Goal: Feedback & Contribution: Contribute content

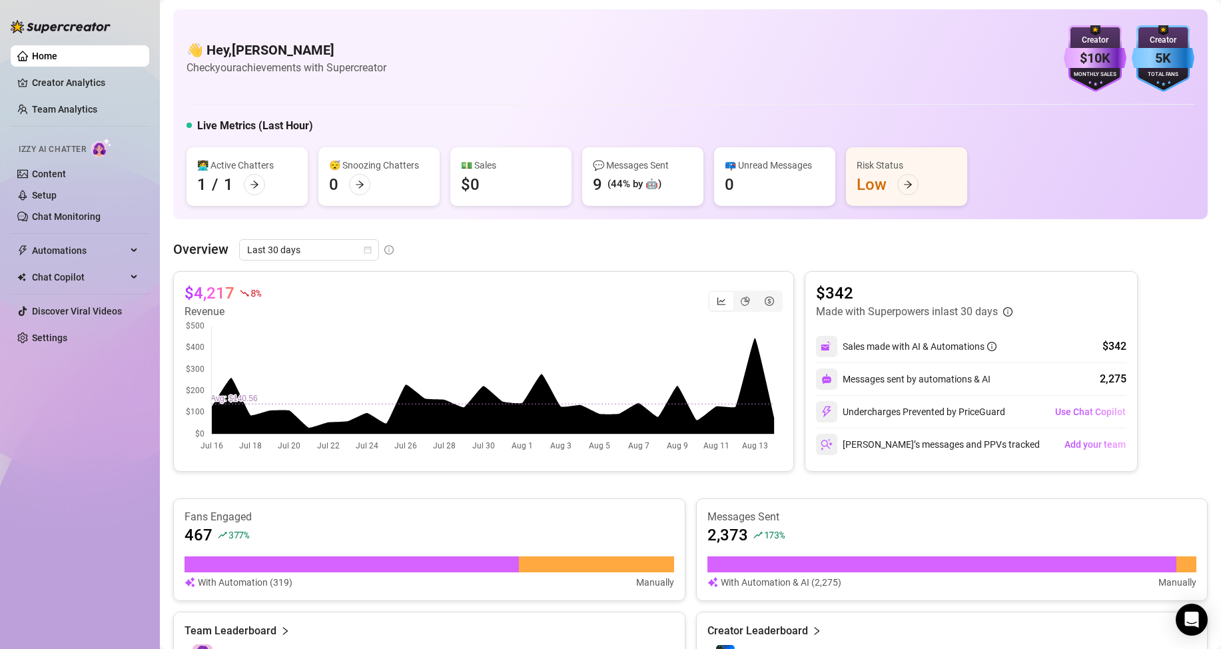
click at [76, 95] on ul "Home Creator Analytics Team Analytics Izzy AI Chatter Content Setup Chat Monito…" at bounding box center [80, 197] width 139 height 314
click at [82, 107] on link "Team Analytics" at bounding box center [64, 109] width 65 height 11
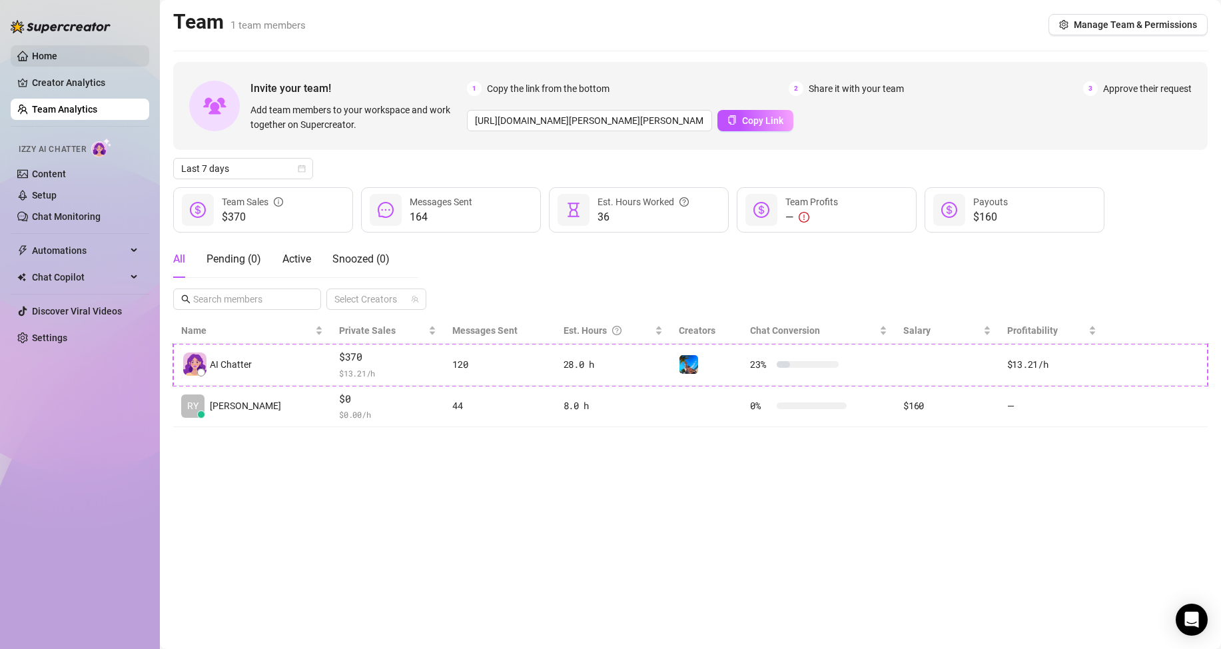
click at [47, 54] on link "Home" at bounding box center [44, 56] width 25 height 11
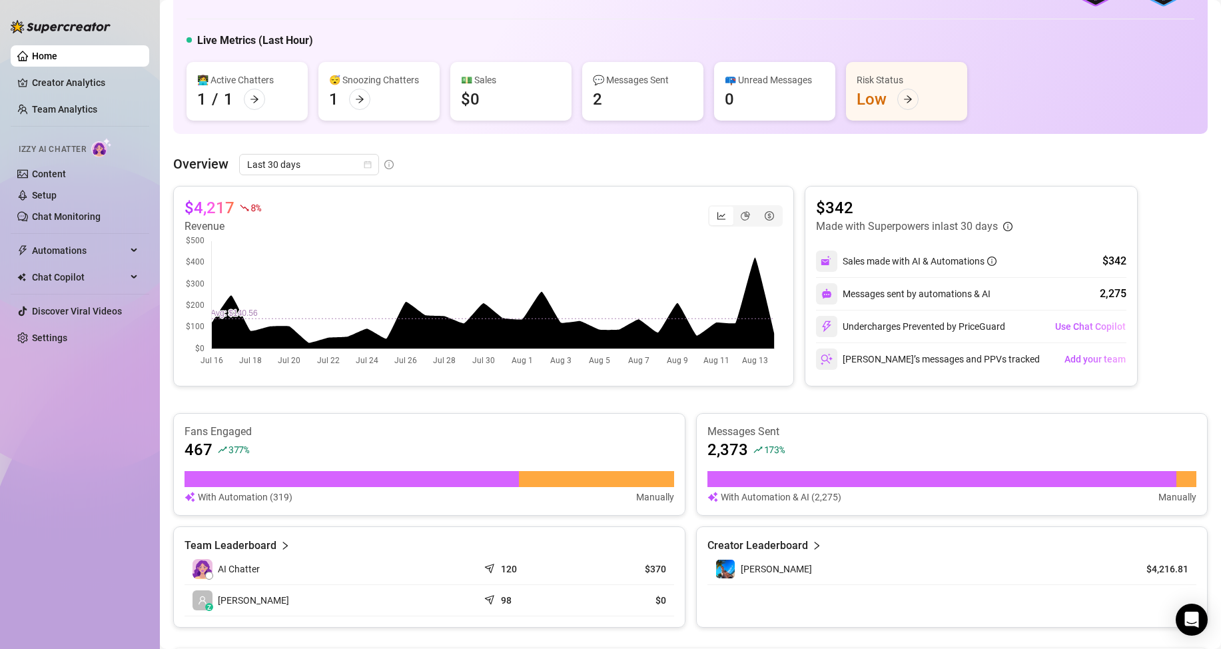
scroll to position [333, 0]
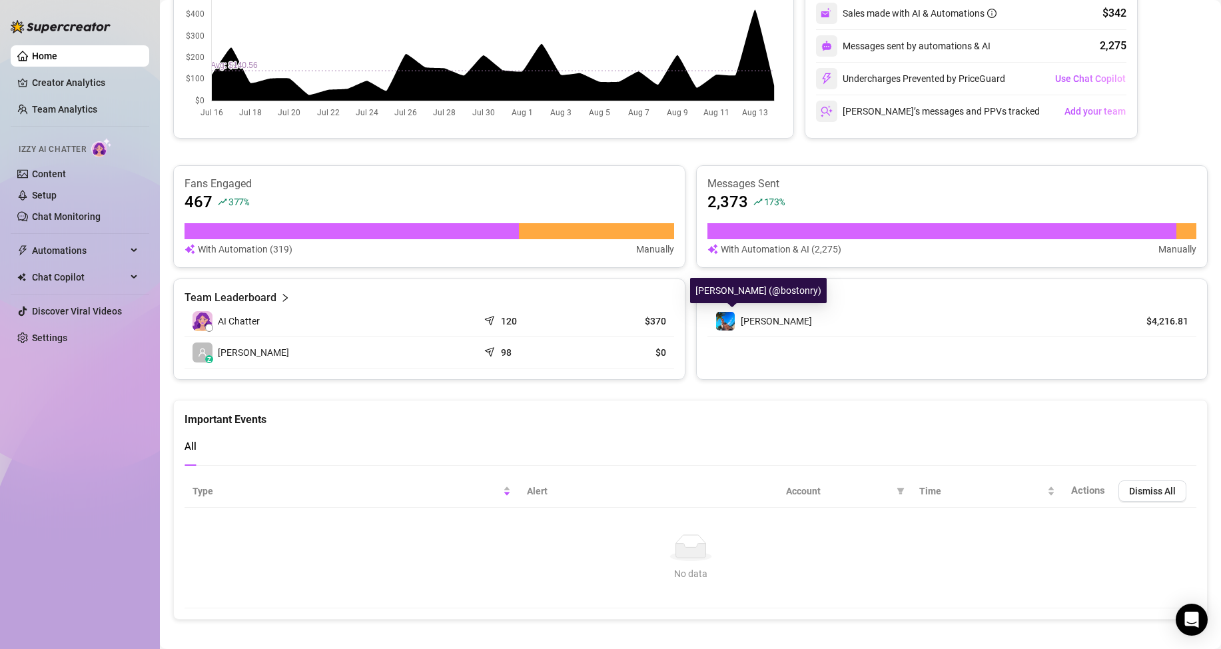
click at [750, 320] on span "[PERSON_NAME]" at bounding box center [776, 321] width 71 height 11
click at [796, 290] on article "Creator Leaderboard" at bounding box center [758, 298] width 101 height 16
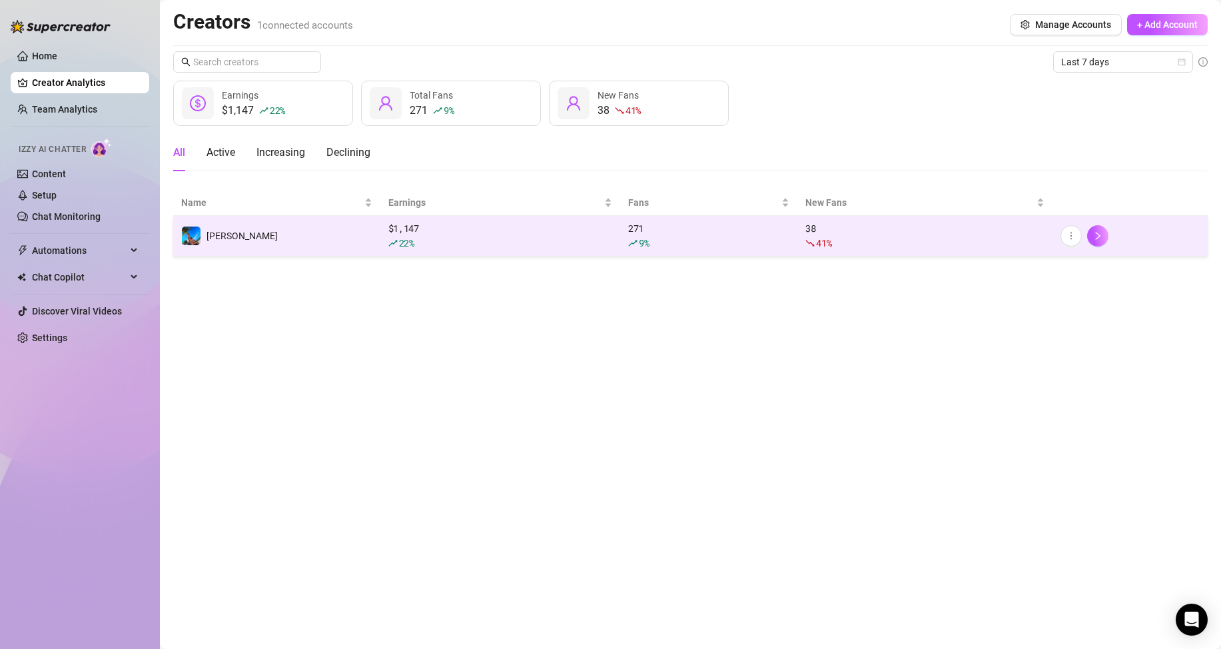
click at [292, 240] on td "[PERSON_NAME]" at bounding box center [276, 236] width 207 height 41
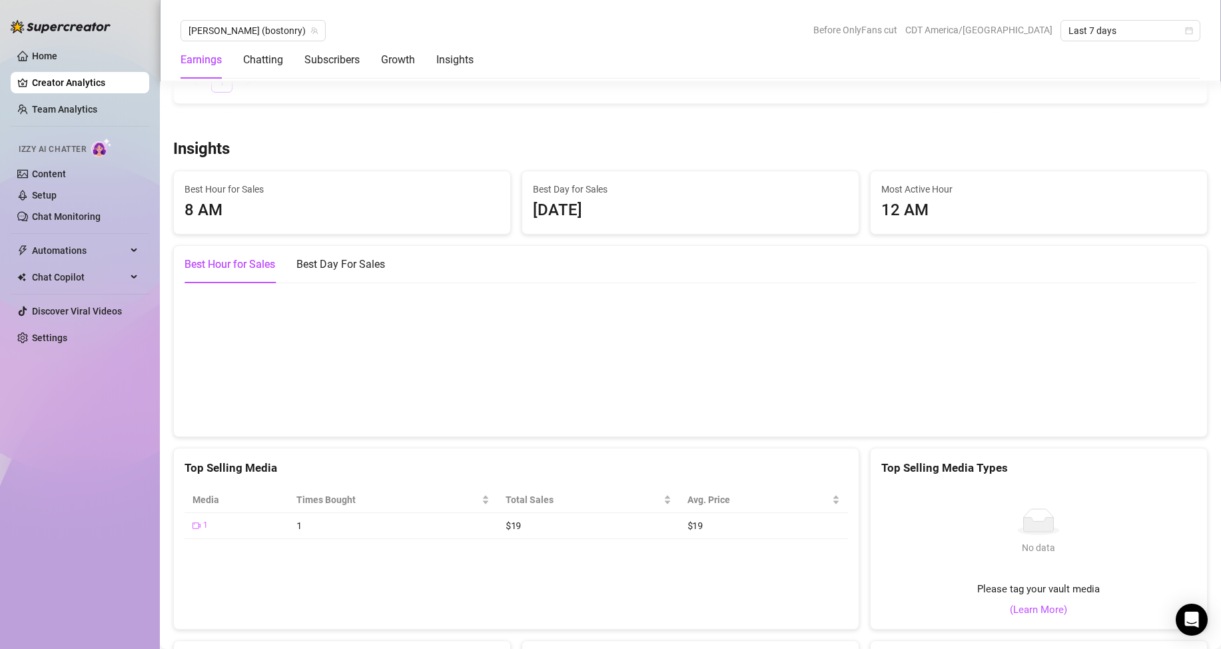
scroll to position [1932, 0]
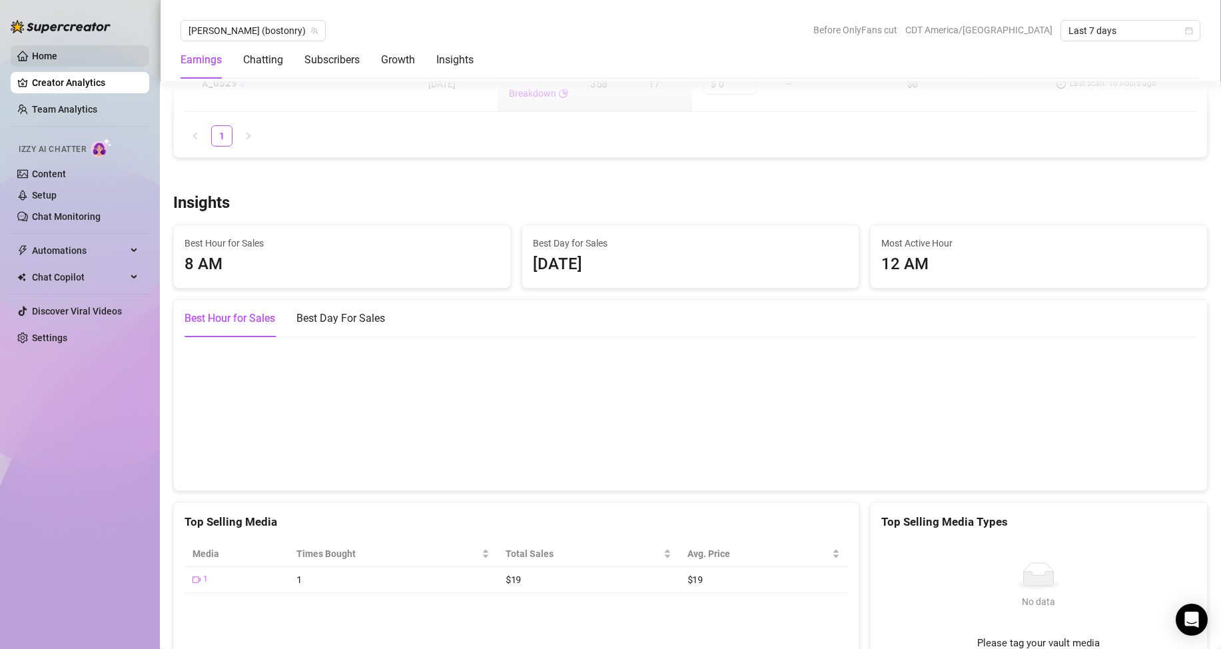
click at [57, 57] on link "Home" at bounding box center [44, 56] width 25 height 11
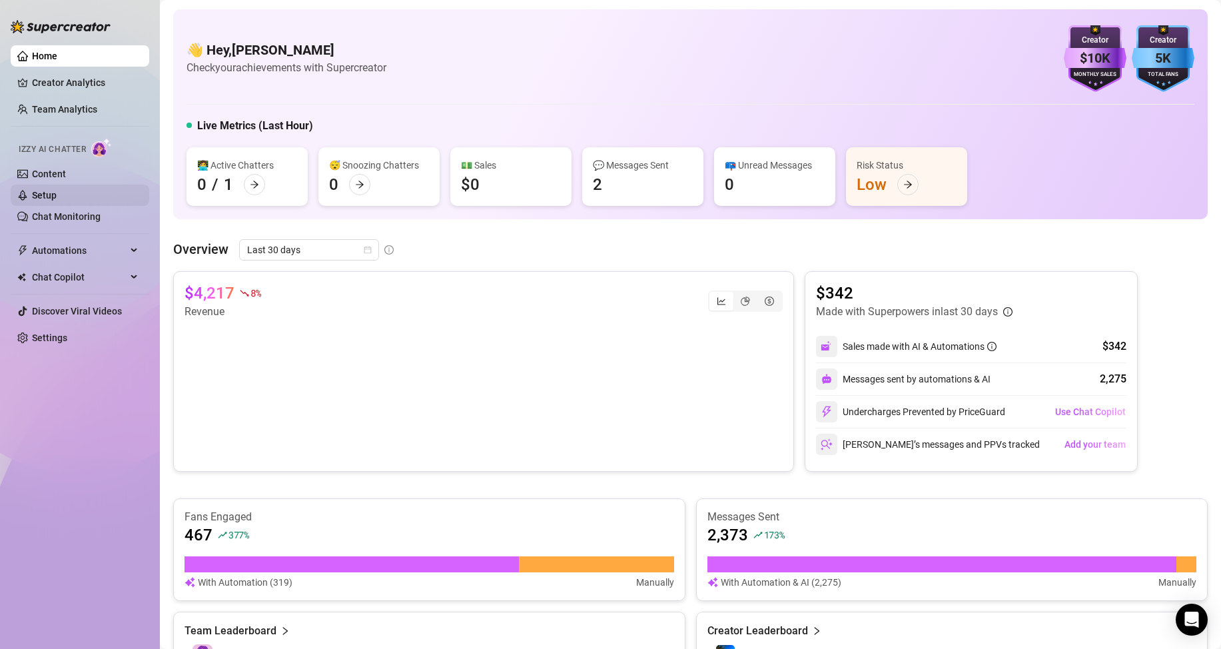
click at [57, 193] on link "Setup" at bounding box center [44, 195] width 25 height 11
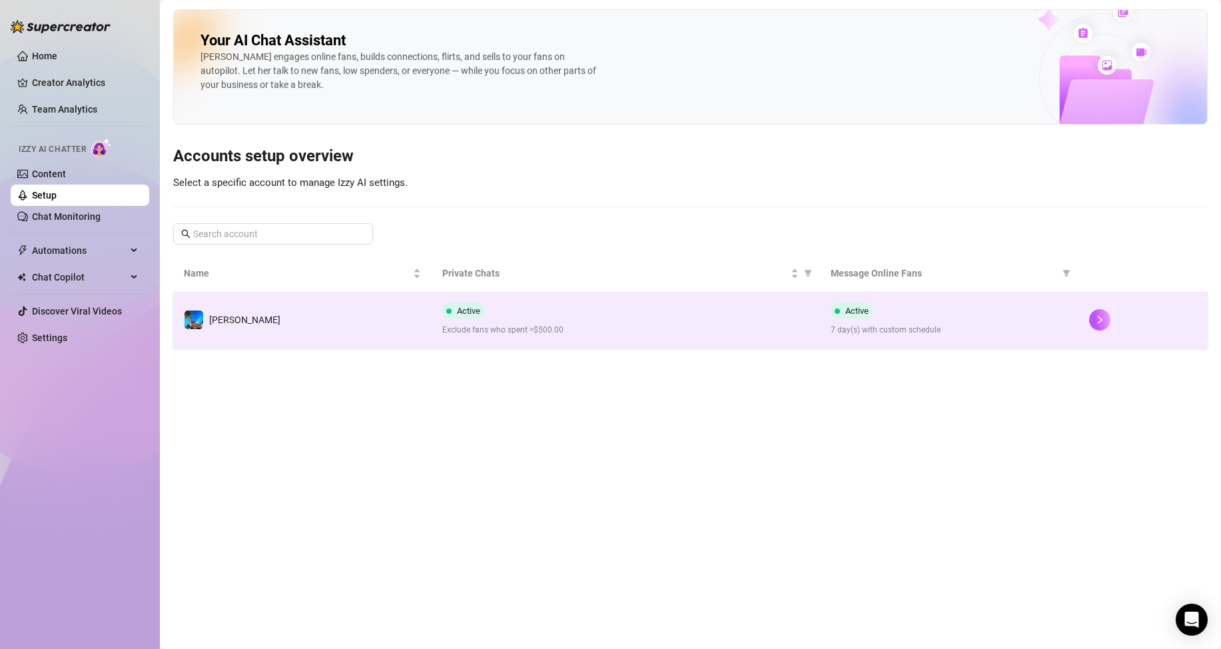
click at [676, 324] on span "Exclude fans who spent >$500.00" at bounding box center [625, 330] width 366 height 13
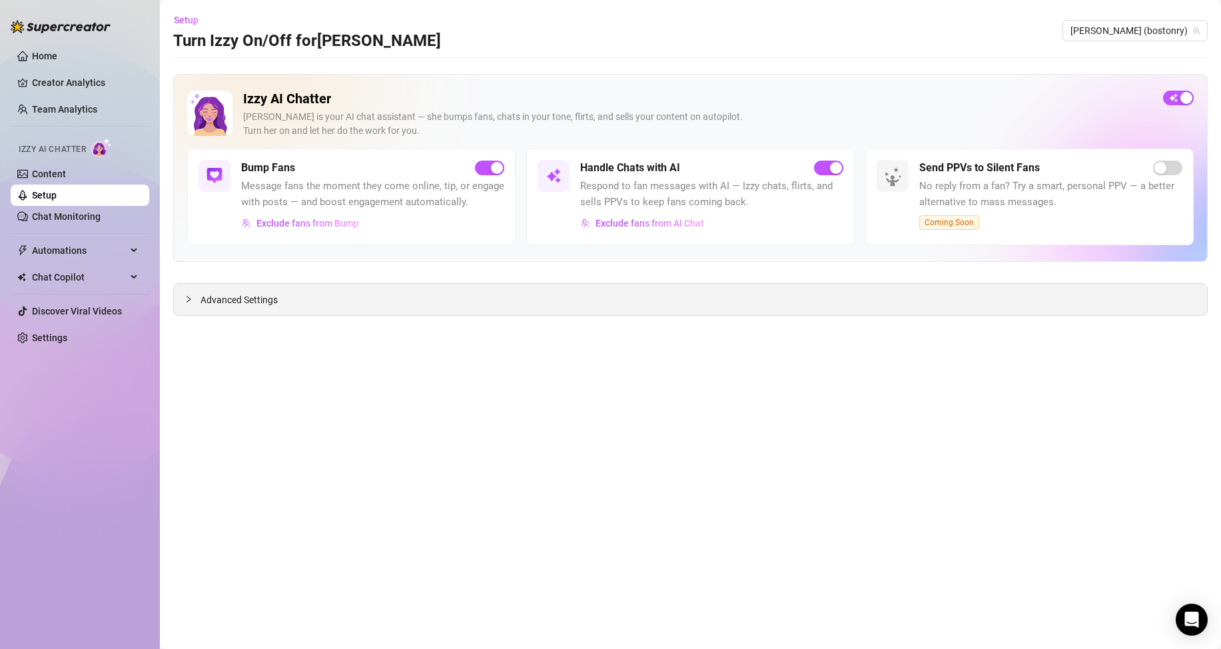
click at [242, 302] on span "Advanced Settings" at bounding box center [239, 299] width 77 height 15
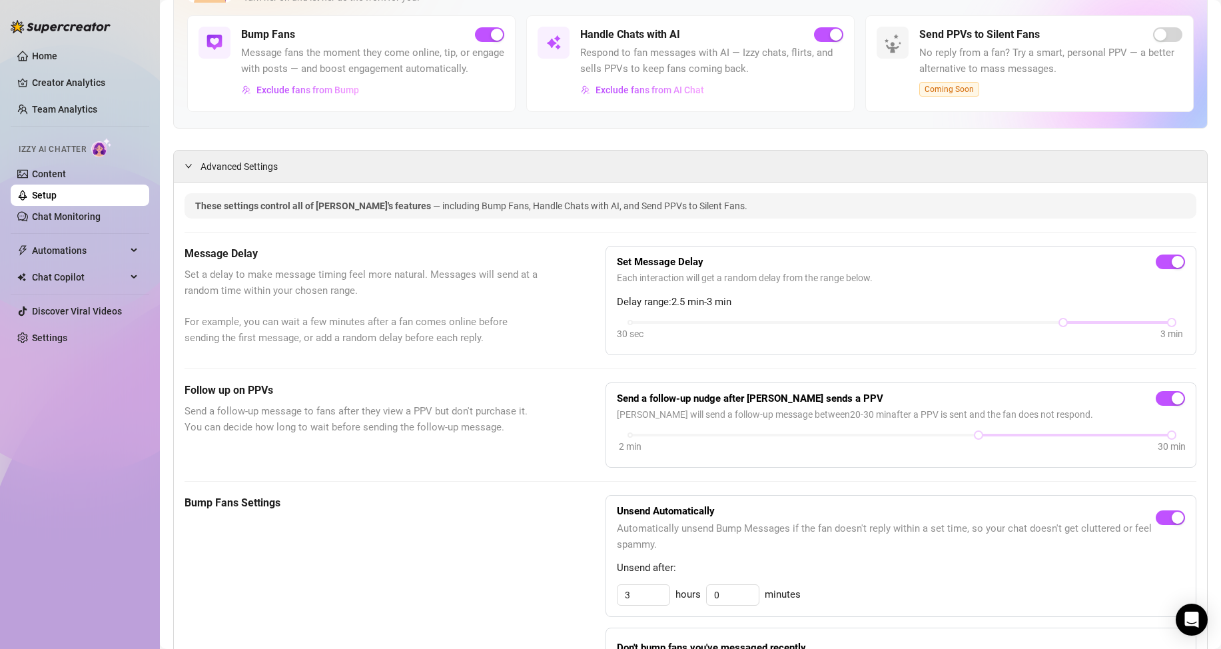
scroll to position [200, 0]
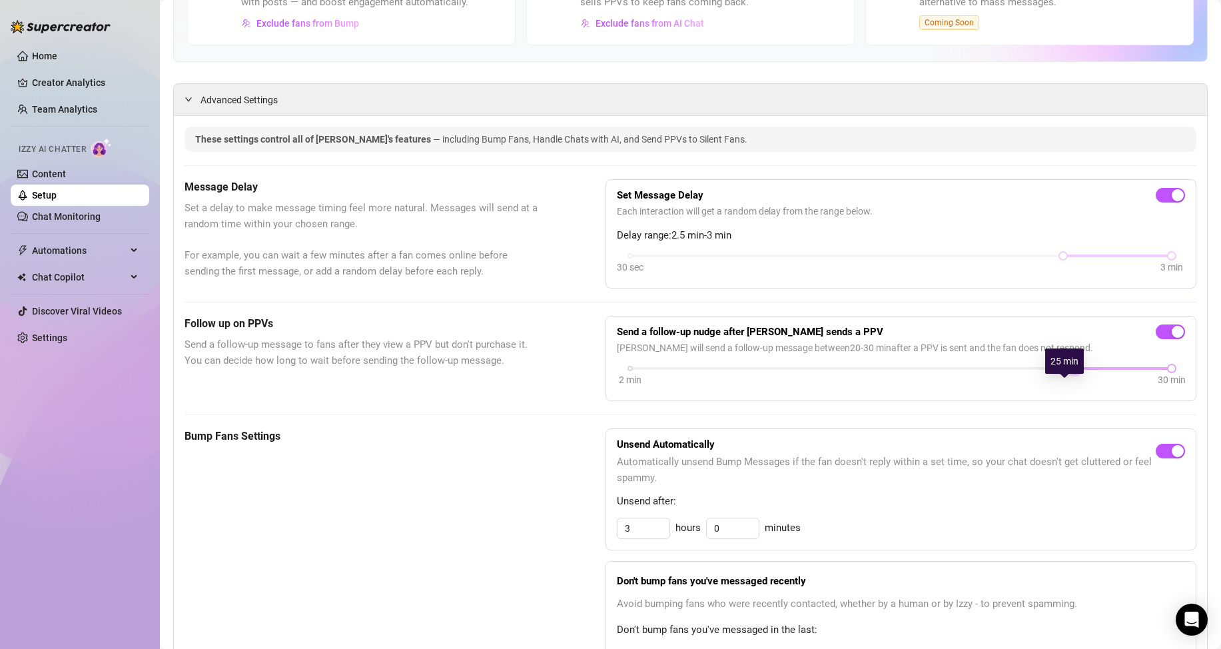
drag, startPoint x: 971, startPoint y: 383, endPoint x: 1059, endPoint y: 385, distance: 88.6
click at [1072, 372] on div at bounding box center [1075, 368] width 7 height 7
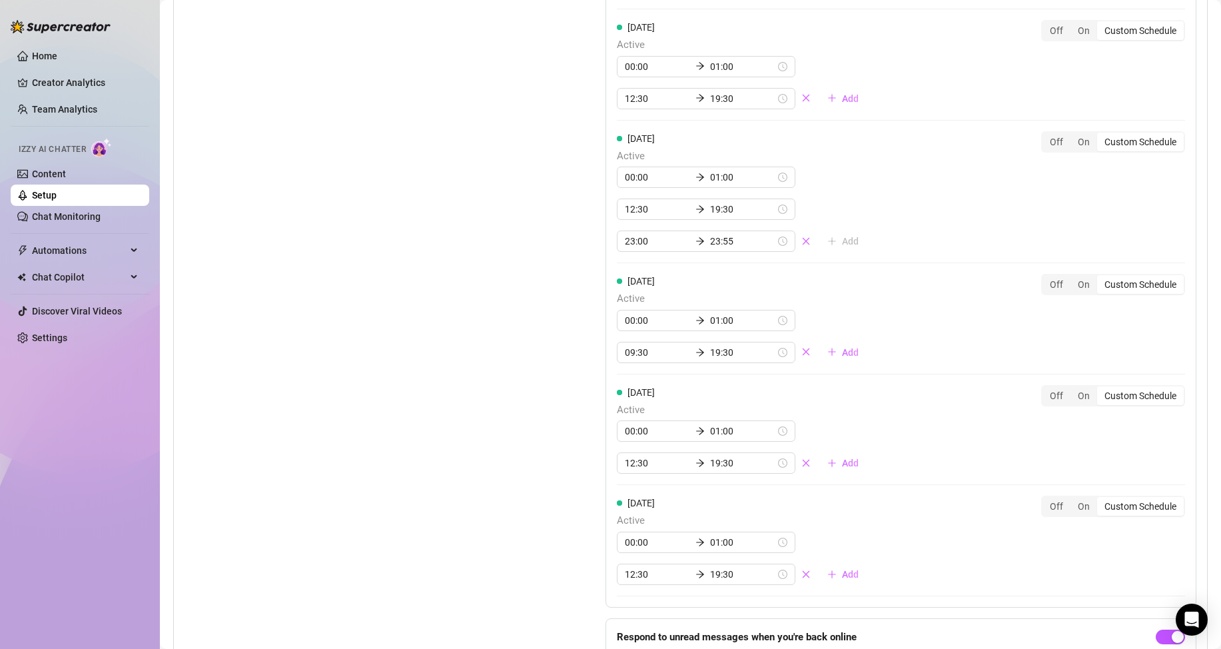
scroll to position [1243, 0]
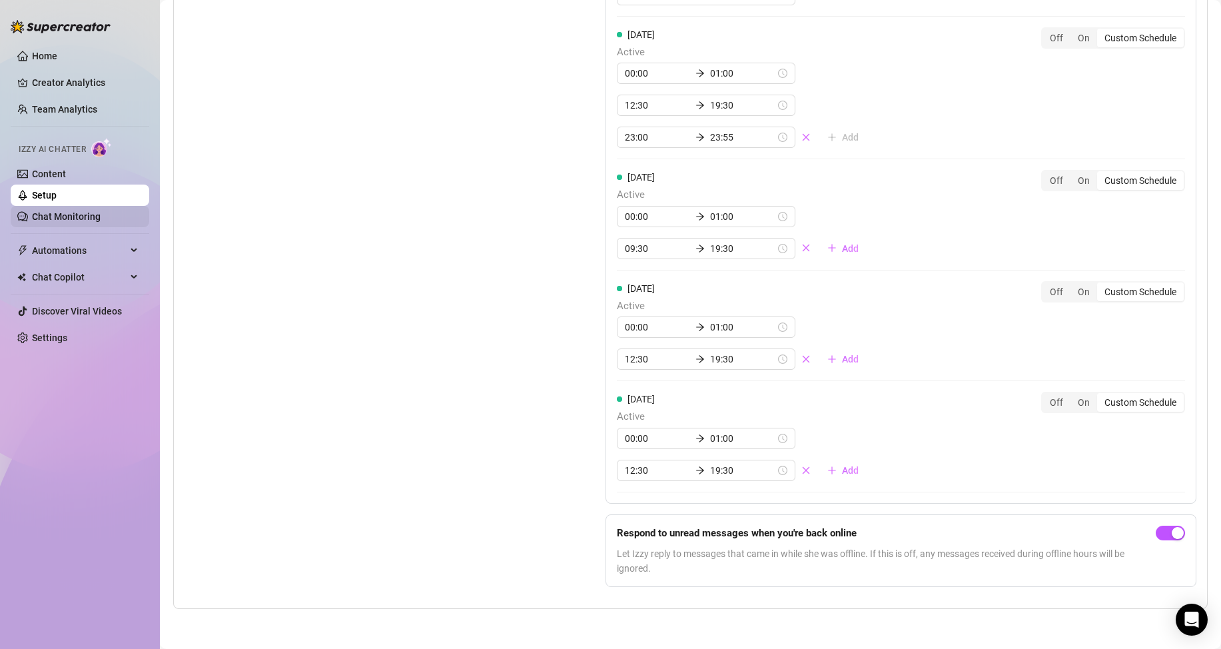
click at [77, 220] on link "Chat Monitoring" at bounding box center [66, 216] width 69 height 11
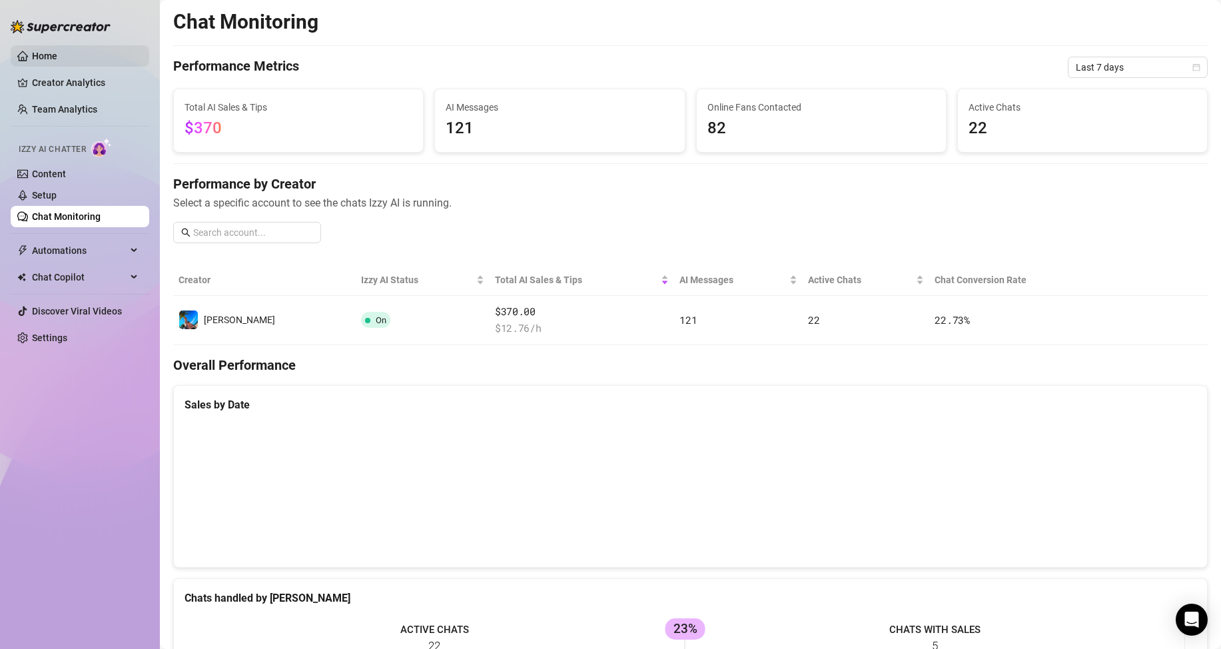
click at [57, 54] on link "Home" at bounding box center [44, 56] width 25 height 11
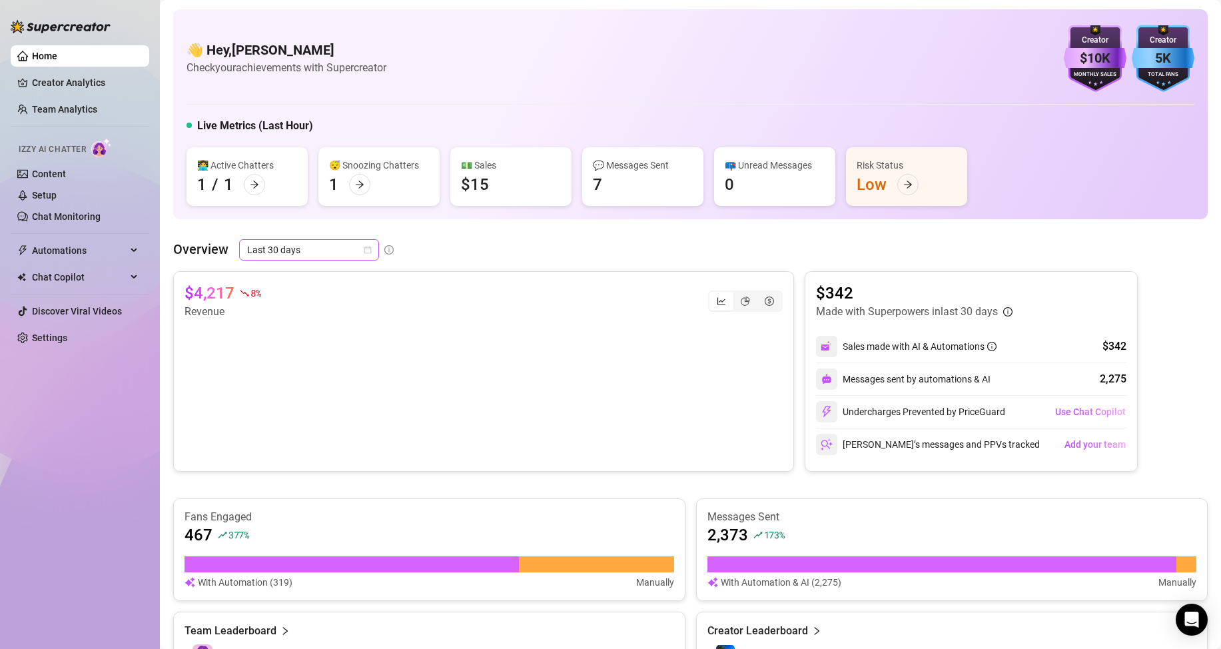
click at [365, 249] on icon "calendar" at bounding box center [367, 250] width 7 height 7
click at [329, 279] on div "Last 24 hours" at bounding box center [308, 276] width 119 height 15
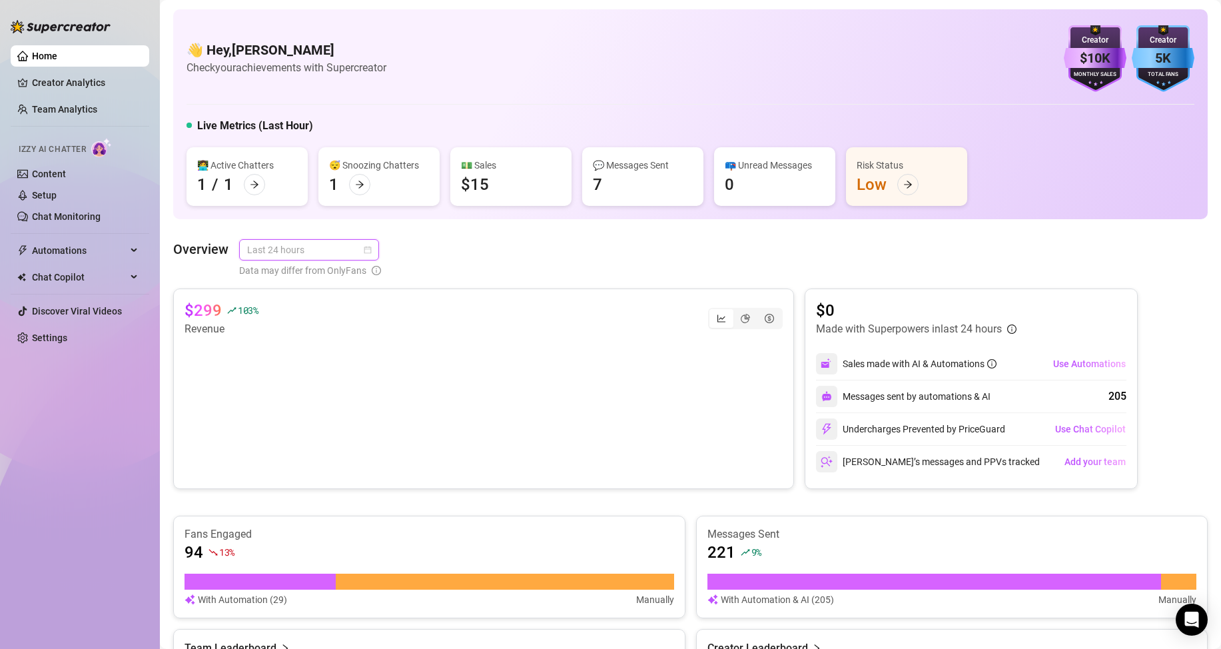
click at [372, 253] on div "Last 24 hours" at bounding box center [309, 249] width 140 height 21
click at [476, 247] on div "Overview Last 24 hours Data may differ from OnlyFans" at bounding box center [690, 258] width 1035 height 39
click at [368, 247] on icon "calendar" at bounding box center [368, 250] width 8 height 8
click at [302, 298] on div "Last 7 days" at bounding box center [308, 298] width 119 height 15
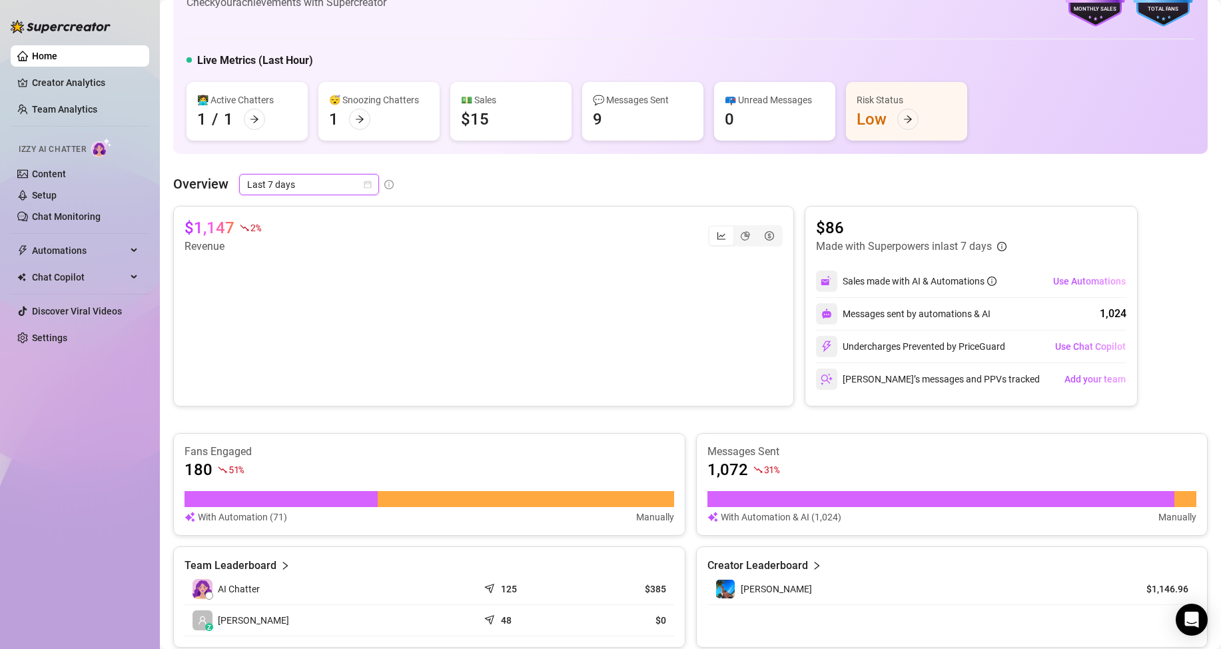
scroll to position [67, 0]
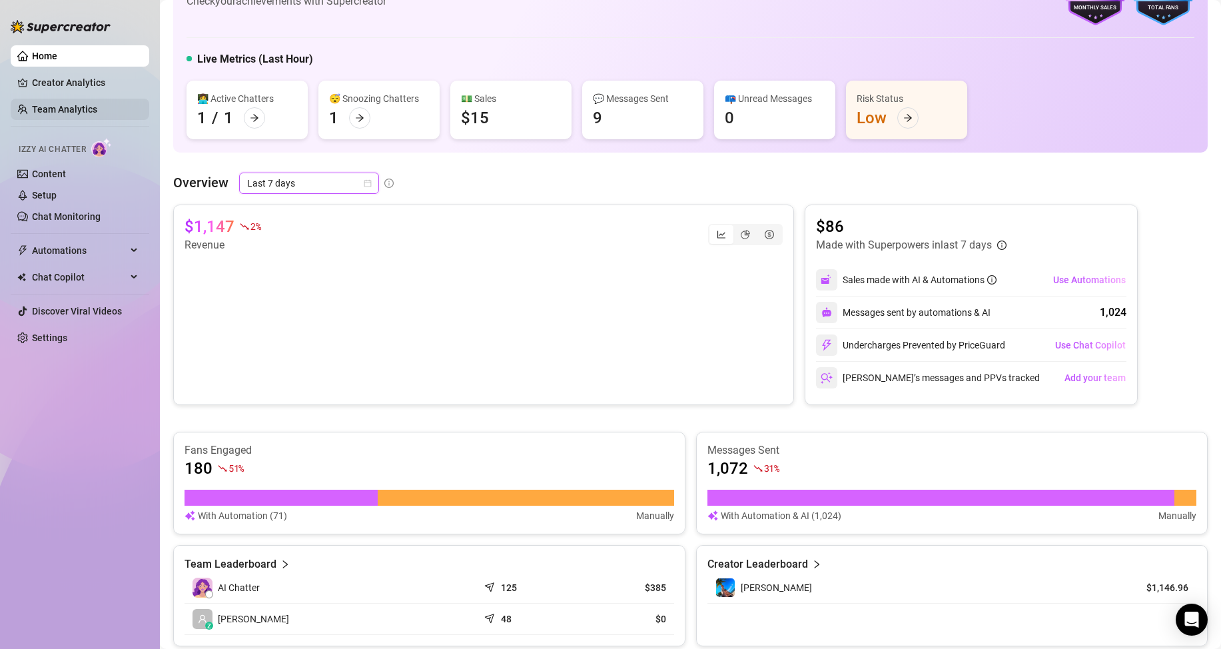
click at [75, 110] on link "Team Analytics" at bounding box center [64, 109] width 65 height 11
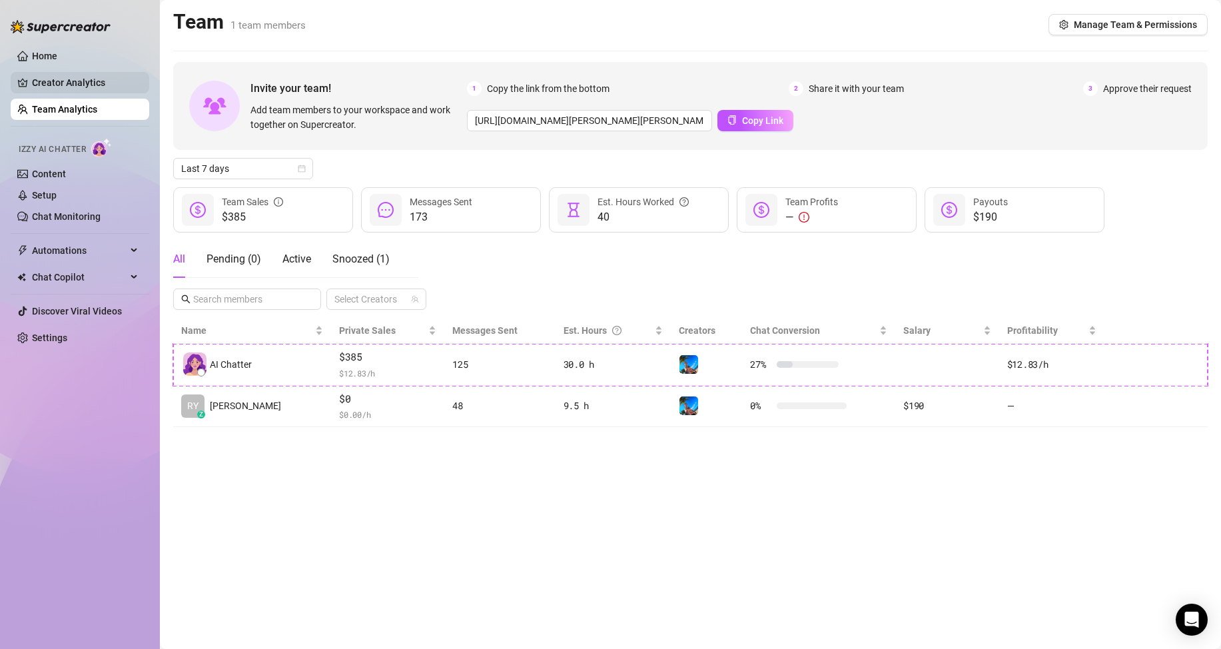
click at [81, 87] on link "Creator Analytics" at bounding box center [85, 82] width 107 height 21
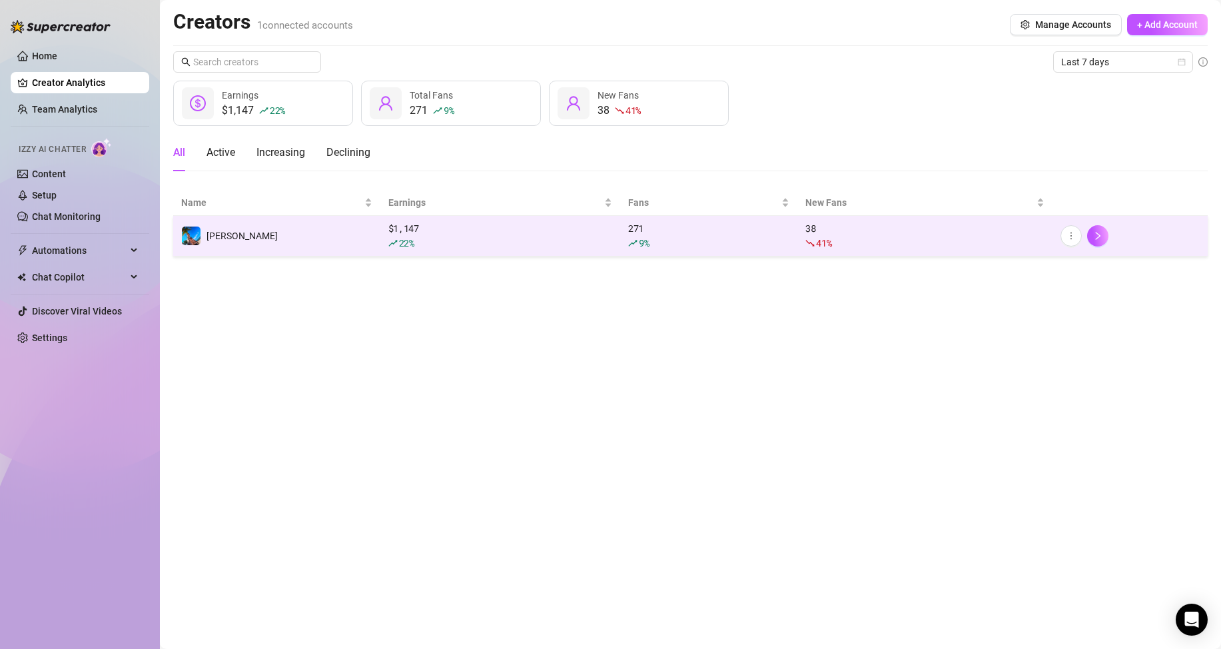
click at [475, 233] on div "$ 1,147 22 %" at bounding box center [500, 235] width 224 height 29
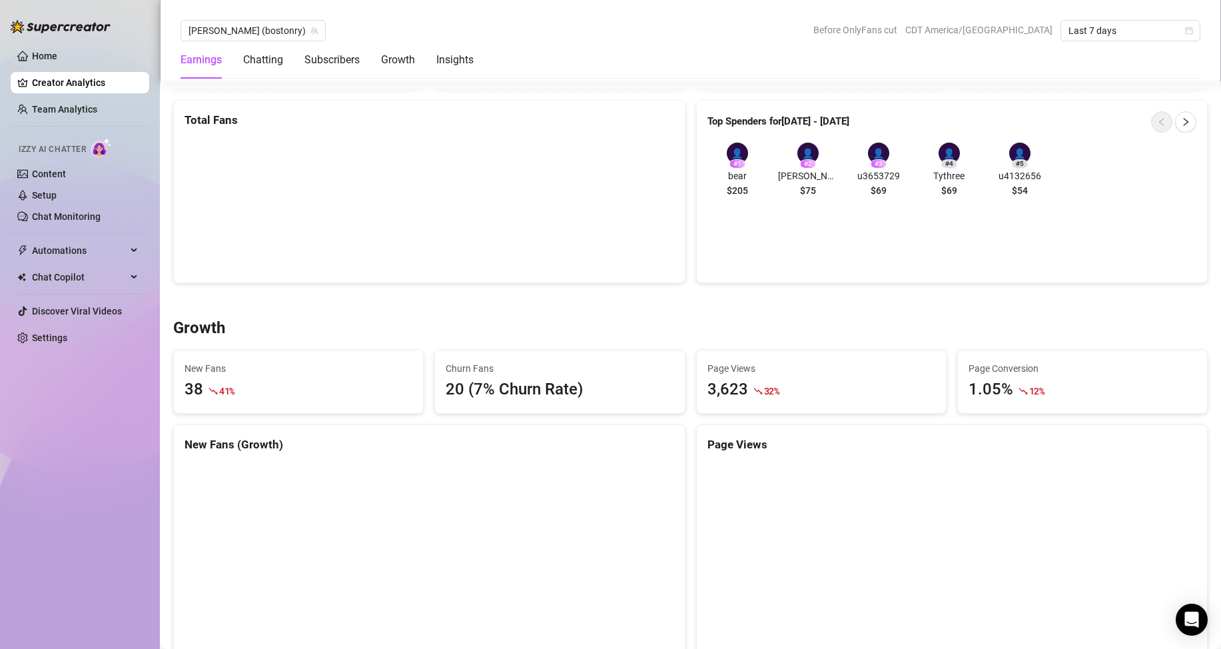
scroll to position [686, 0]
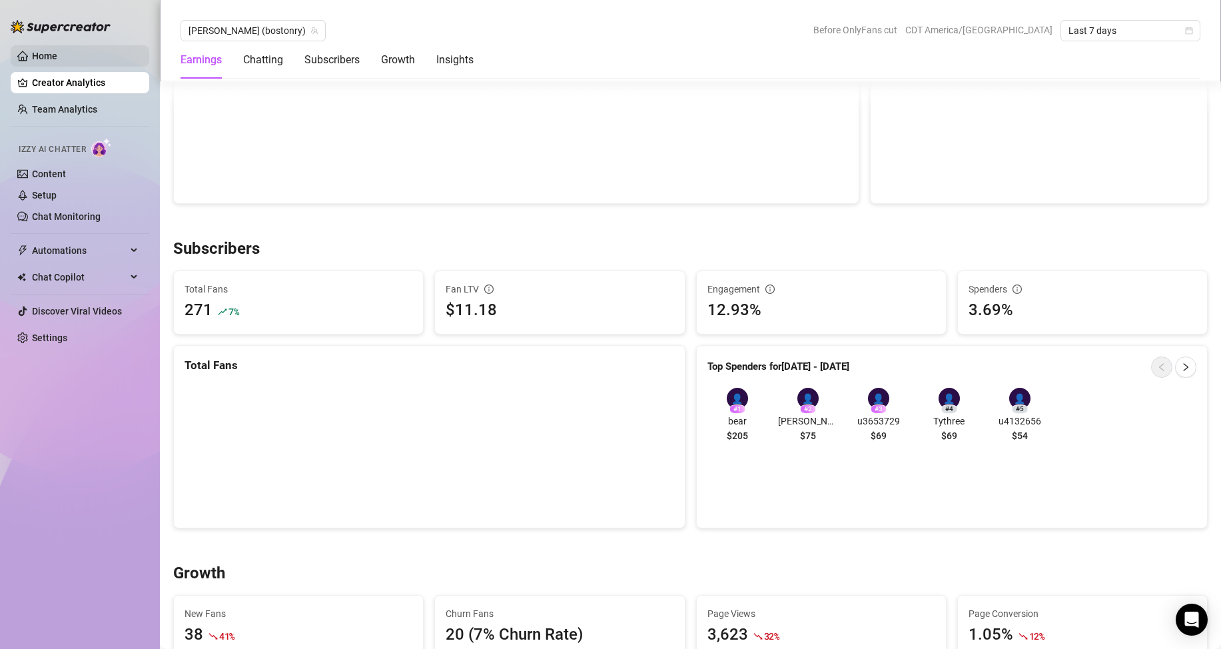
click at [57, 54] on link "Home" at bounding box center [44, 56] width 25 height 11
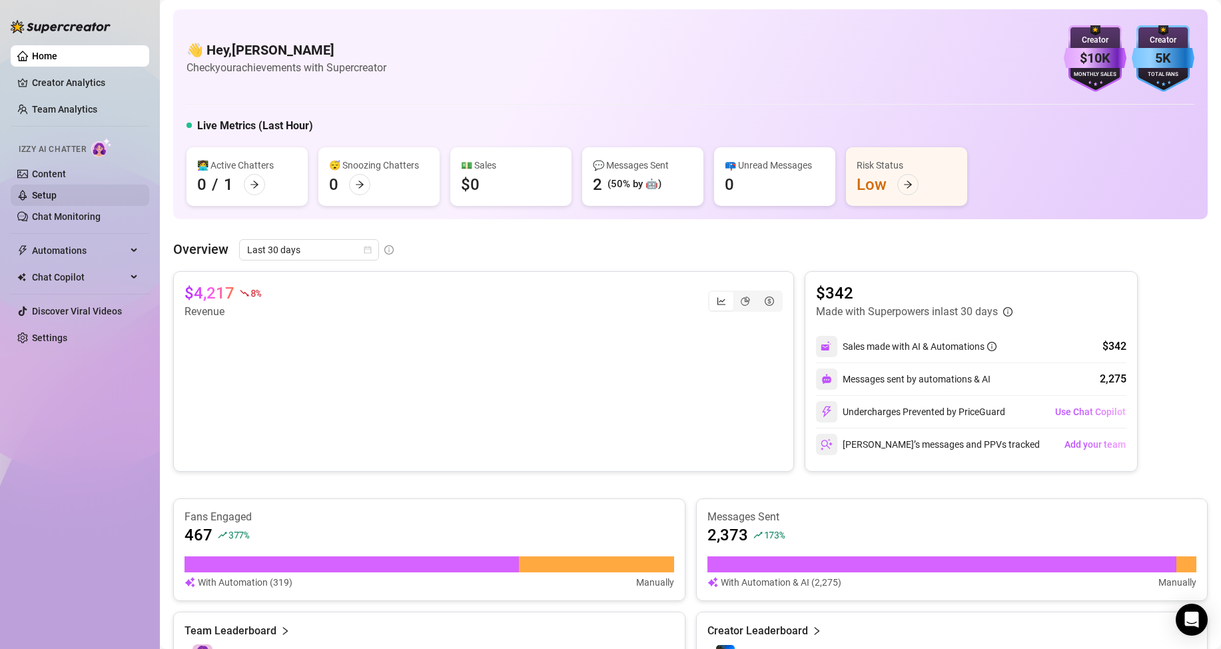
click at [57, 191] on link "Setup" at bounding box center [44, 195] width 25 height 11
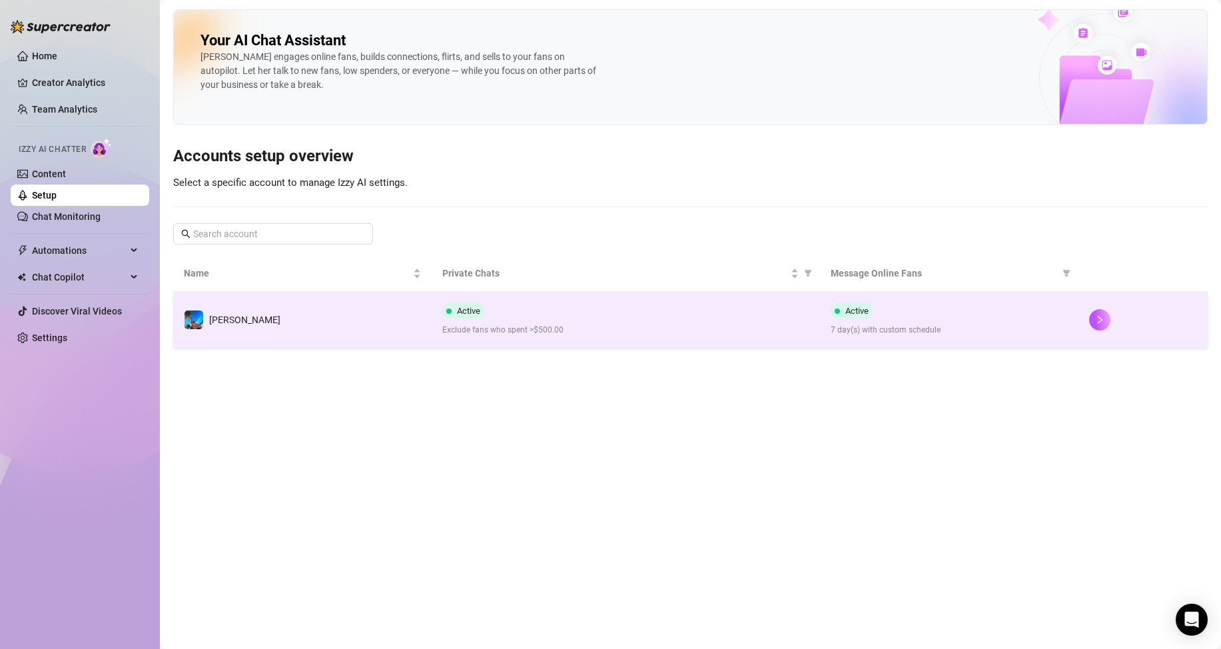
click at [456, 307] on span "Active" at bounding box center [463, 310] width 42 height 16
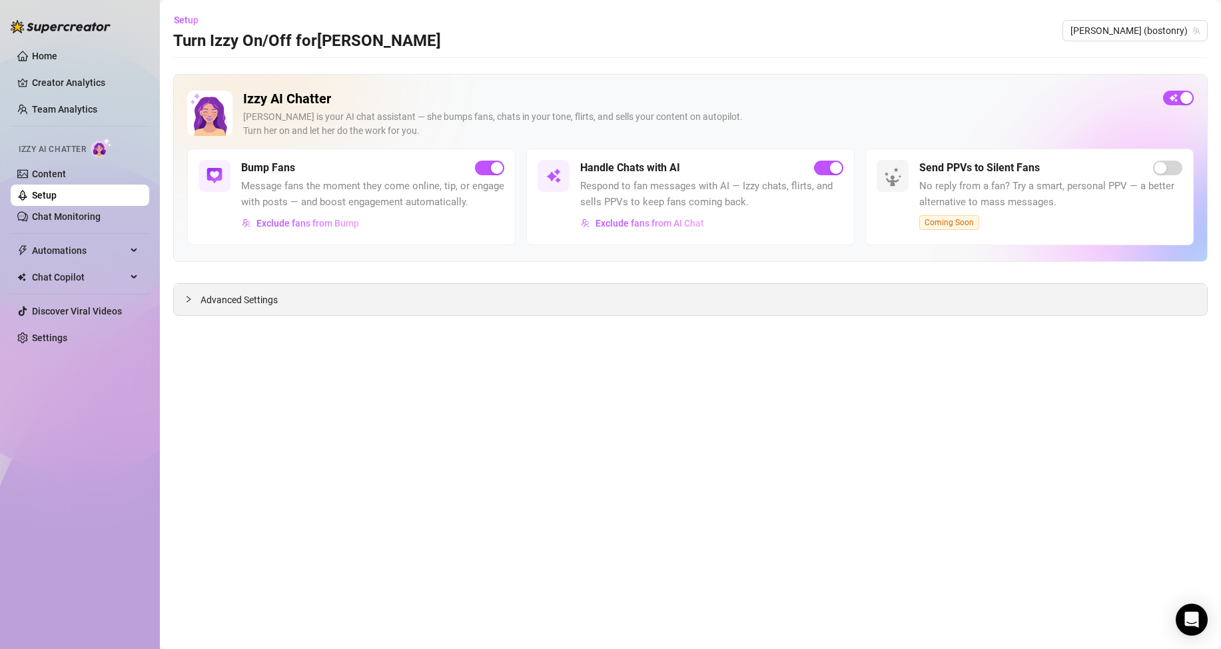
click at [237, 298] on span "Advanced Settings" at bounding box center [239, 299] width 77 height 15
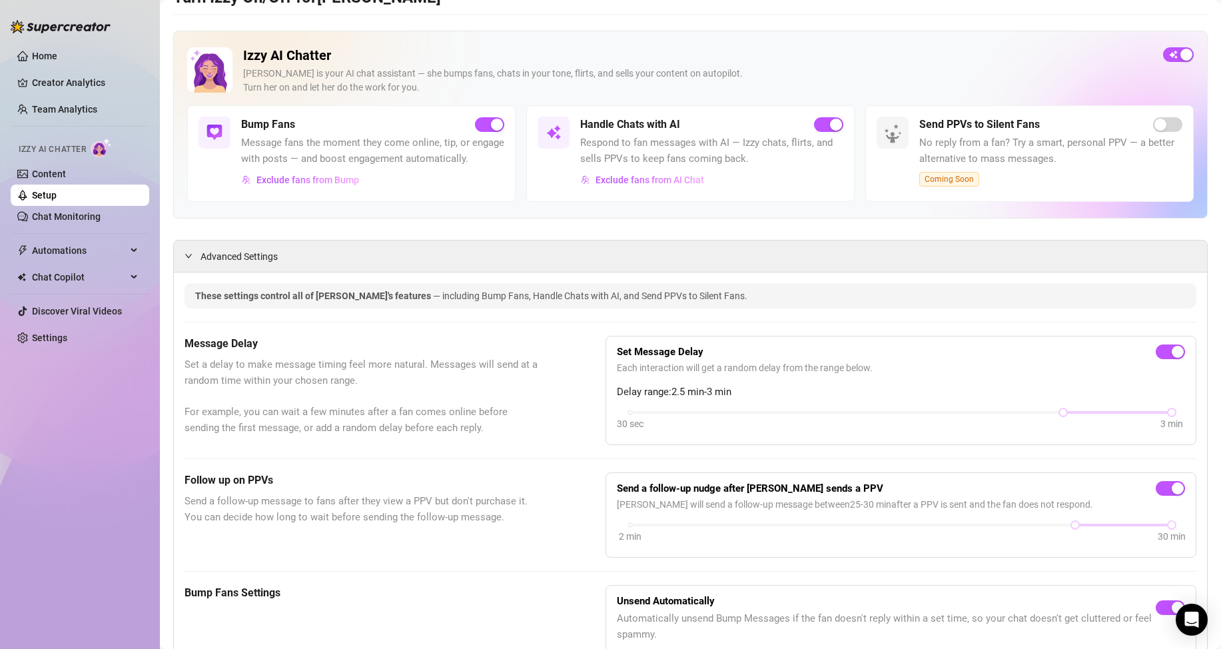
scroll to position [67, 0]
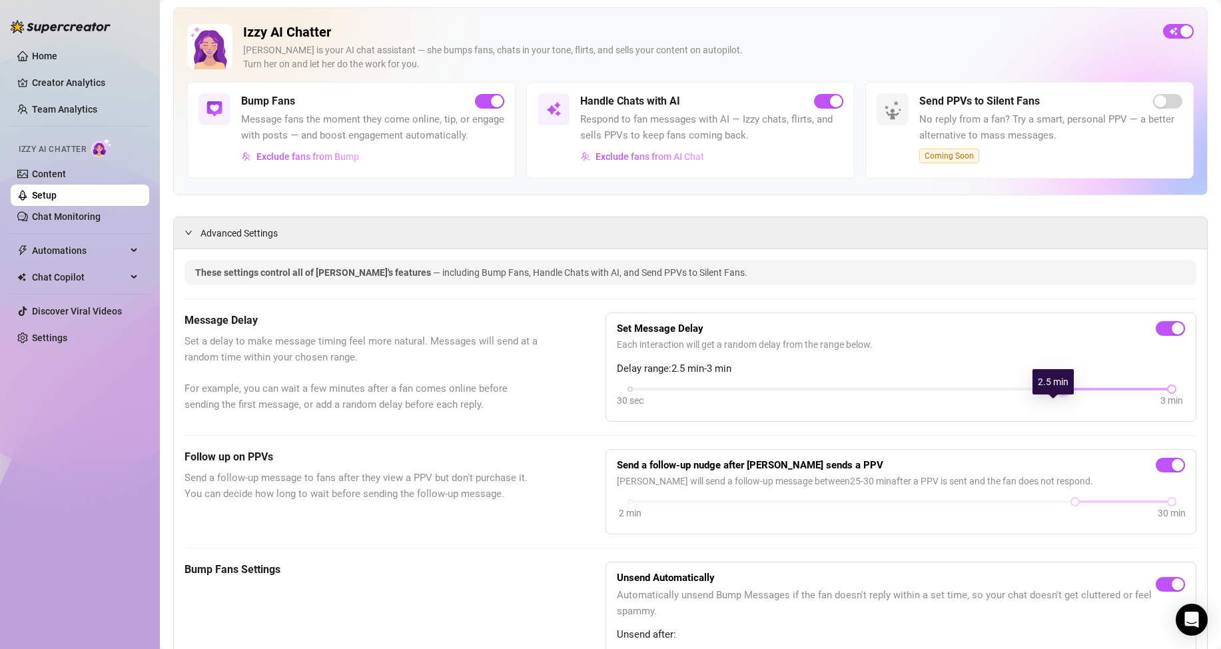
click at [1060, 392] on div at bounding box center [1063, 389] width 7 height 7
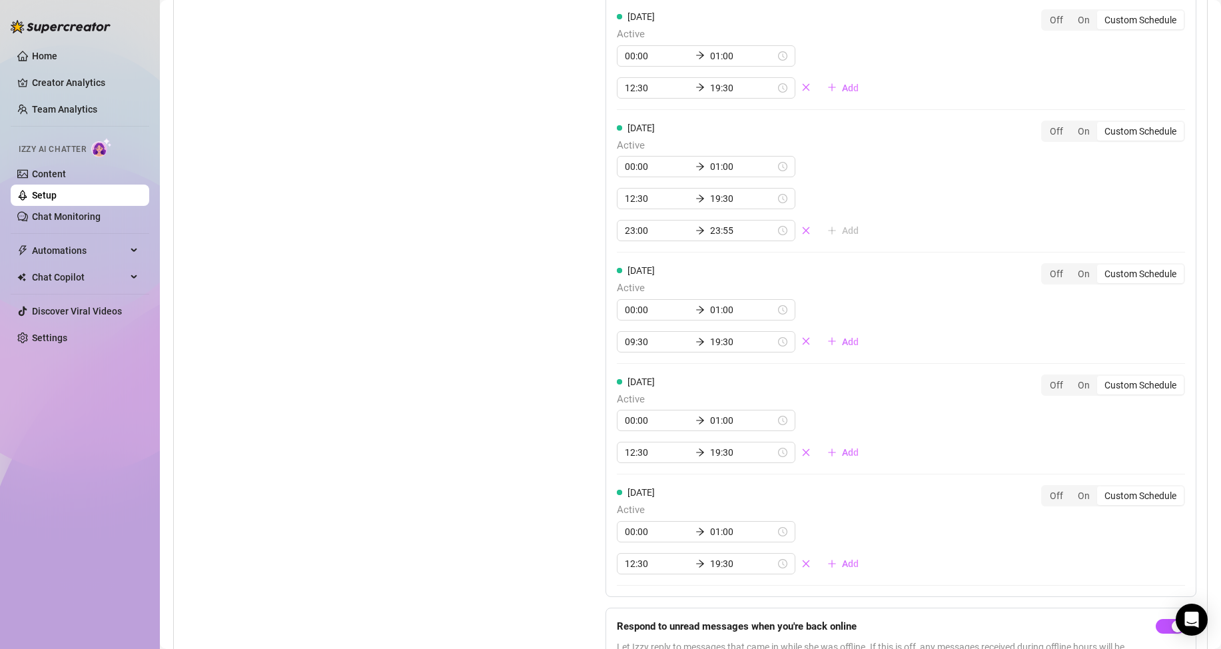
scroll to position [999, 0]
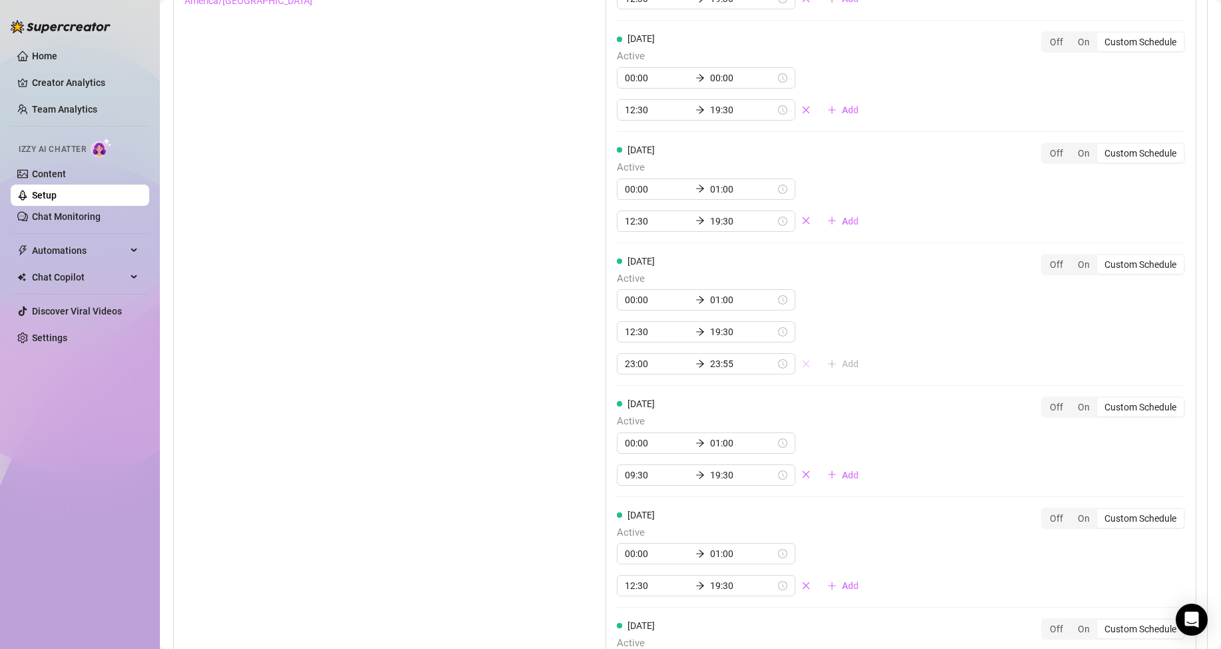
click at [802, 368] on icon "close" at bounding box center [806, 363] width 9 height 9
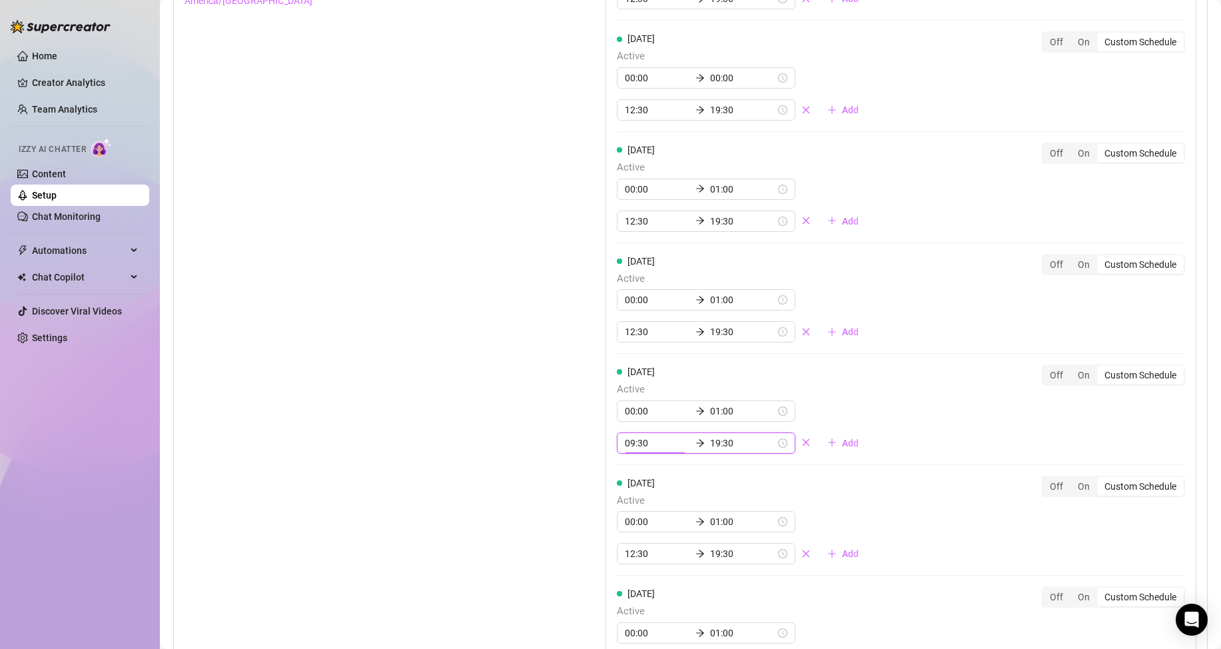
click at [633, 450] on input "09:30" at bounding box center [657, 443] width 65 height 15
click at [636, 550] on div "12" at bounding box center [632, 551] width 32 height 19
type input "12:30"
click at [564, 477] on div "Set Active Hours (Izzy Availability) Set specific hours when Izzy engaging with…" at bounding box center [691, 350] width 1012 height 883
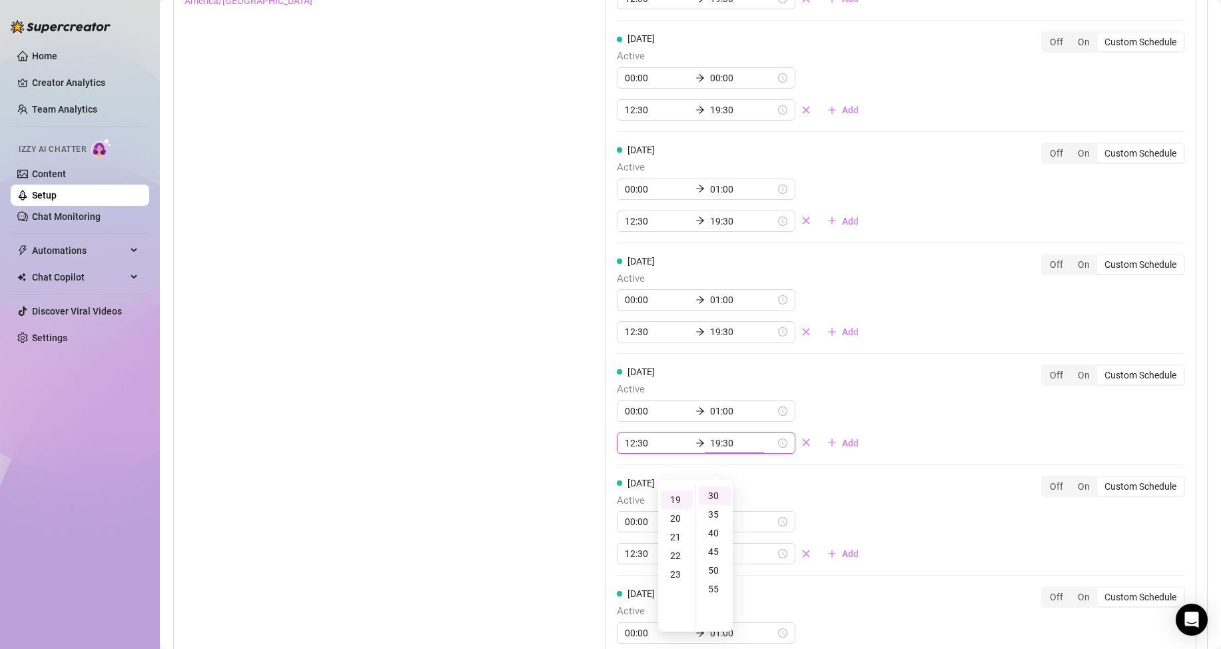
scroll to position [353, 0]
click at [564, 477] on div "Set Active Hours (Izzy Availability) Set specific hours when Izzy engaging with…" at bounding box center [691, 350] width 1012 height 883
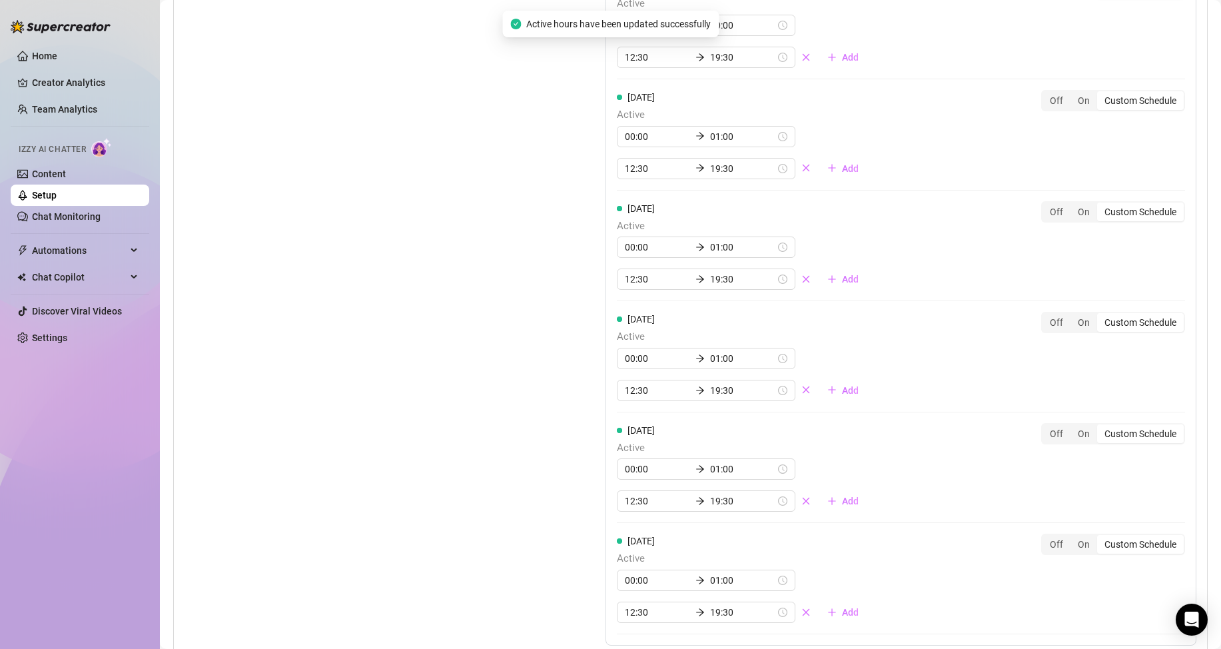
scroll to position [1211, 0]
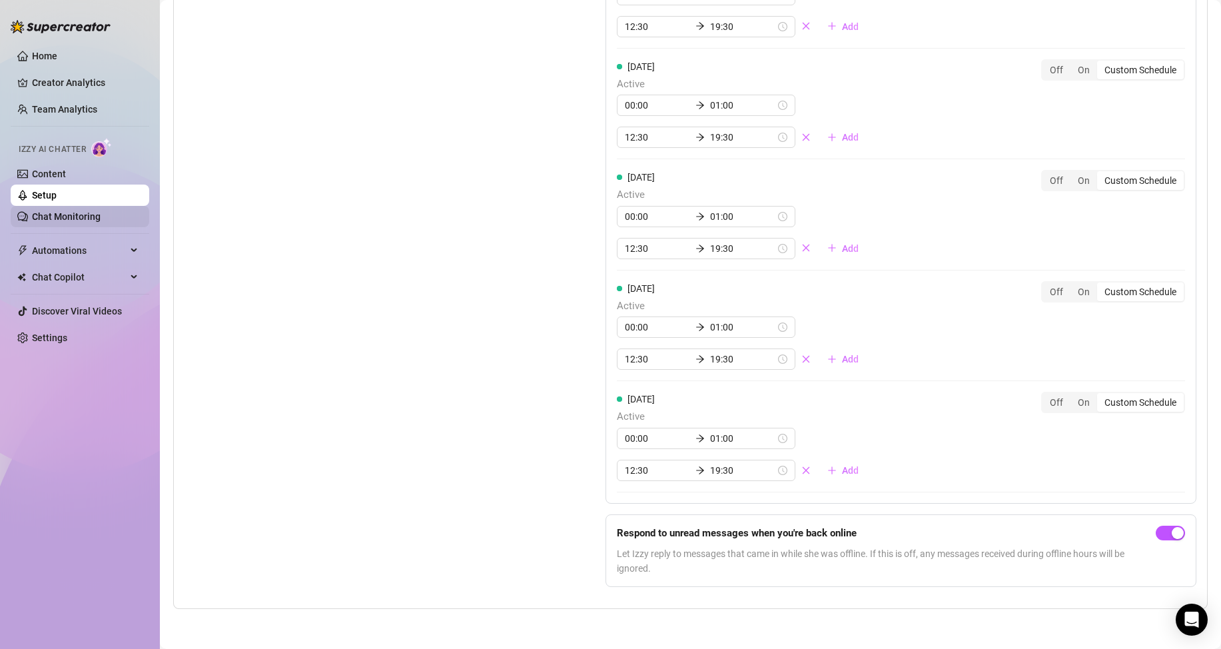
click at [62, 218] on link "Chat Monitoring" at bounding box center [66, 216] width 69 height 11
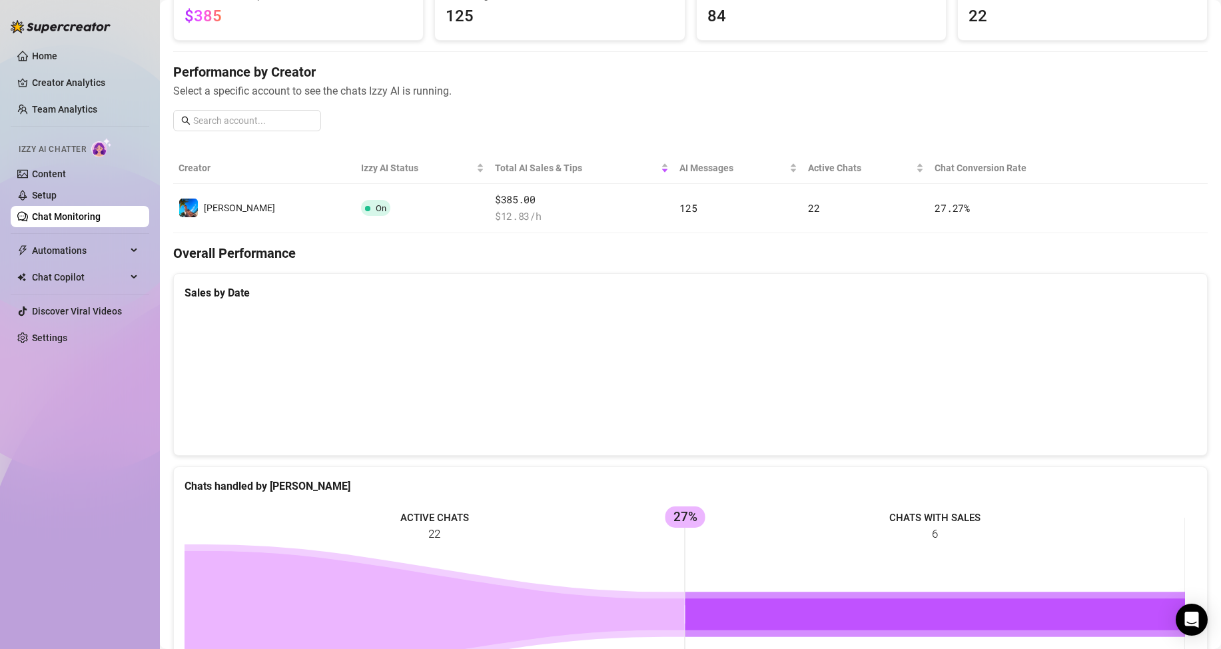
scroll to position [133, 0]
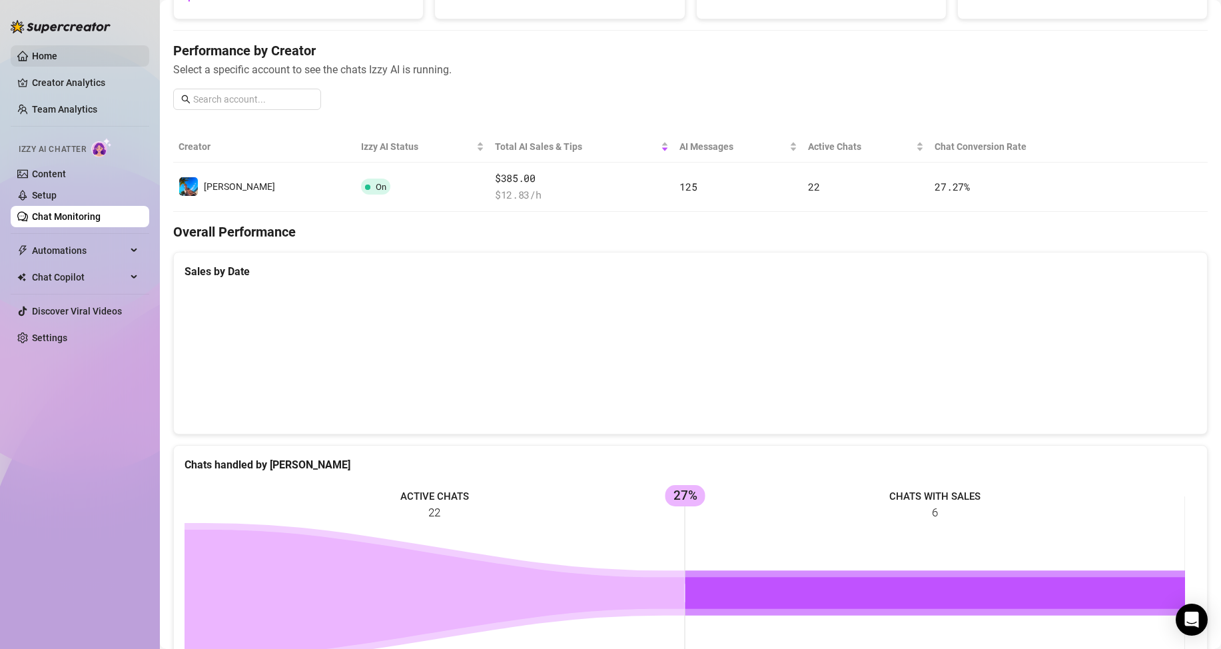
click at [57, 51] on link "Home" at bounding box center [44, 56] width 25 height 11
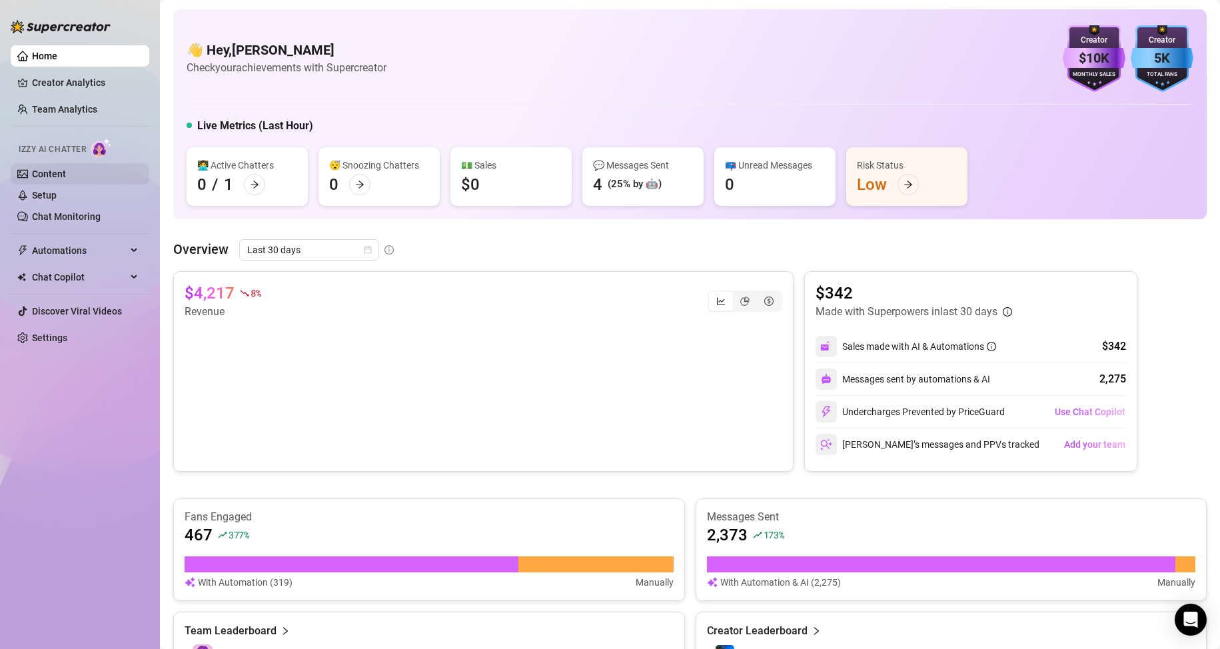
click at [66, 179] on link "Content" at bounding box center [49, 174] width 34 height 11
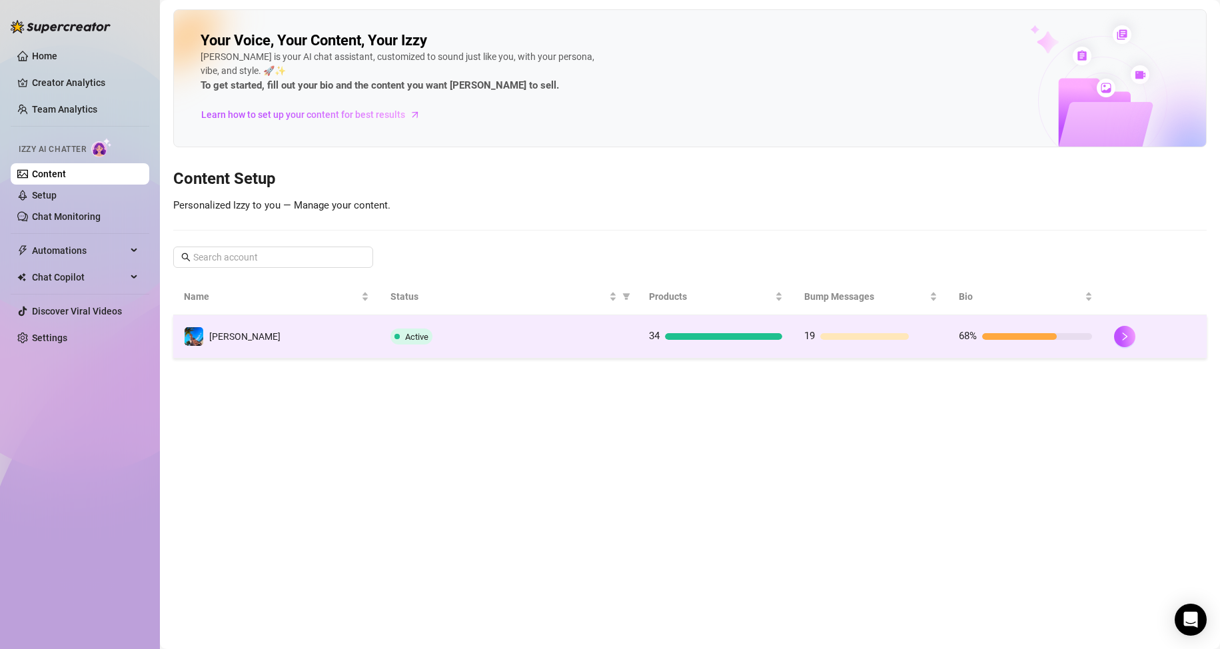
click at [556, 336] on div "Active" at bounding box center [508, 336] width 237 height 16
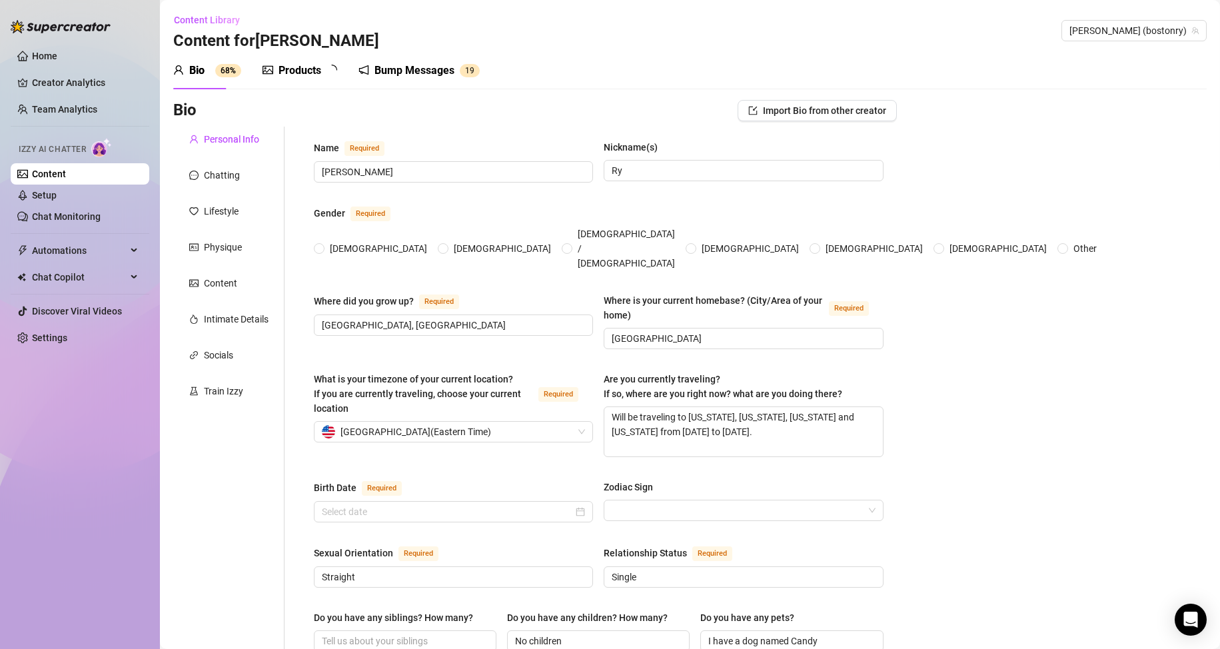
radio input "true"
type input "[DATE]"
click at [401, 68] on div "Bump Messages" at bounding box center [424, 71] width 80 height 16
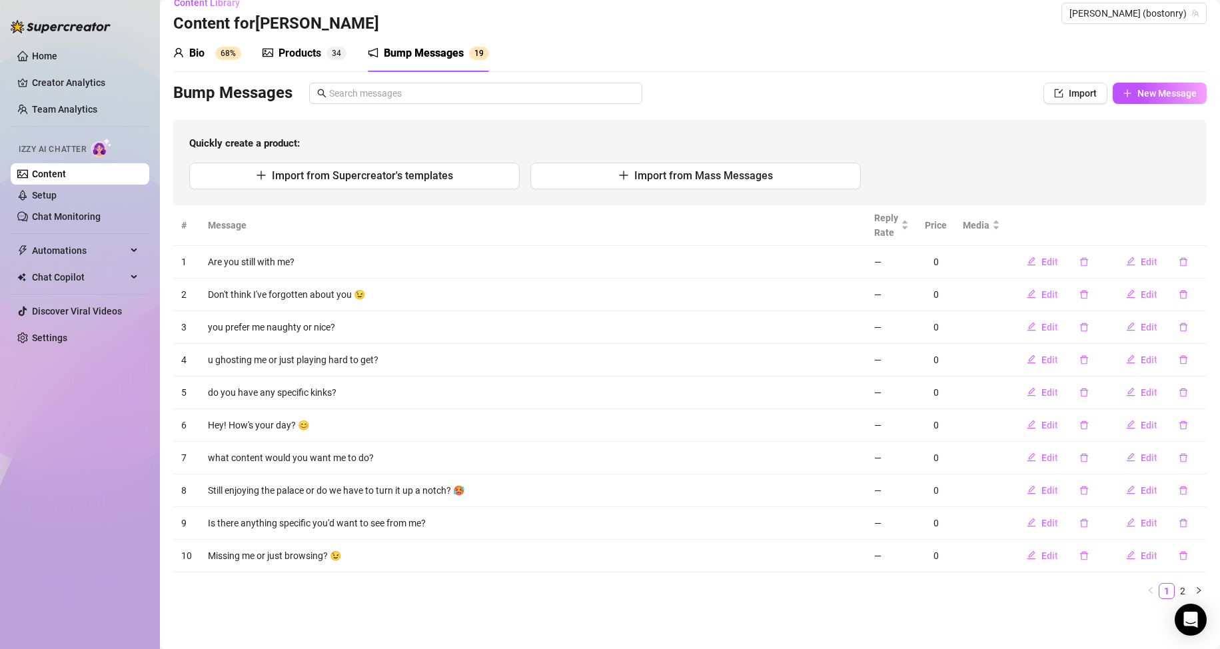
scroll to position [18, 0]
click at [1175, 587] on link "2" at bounding box center [1182, 590] width 15 height 15
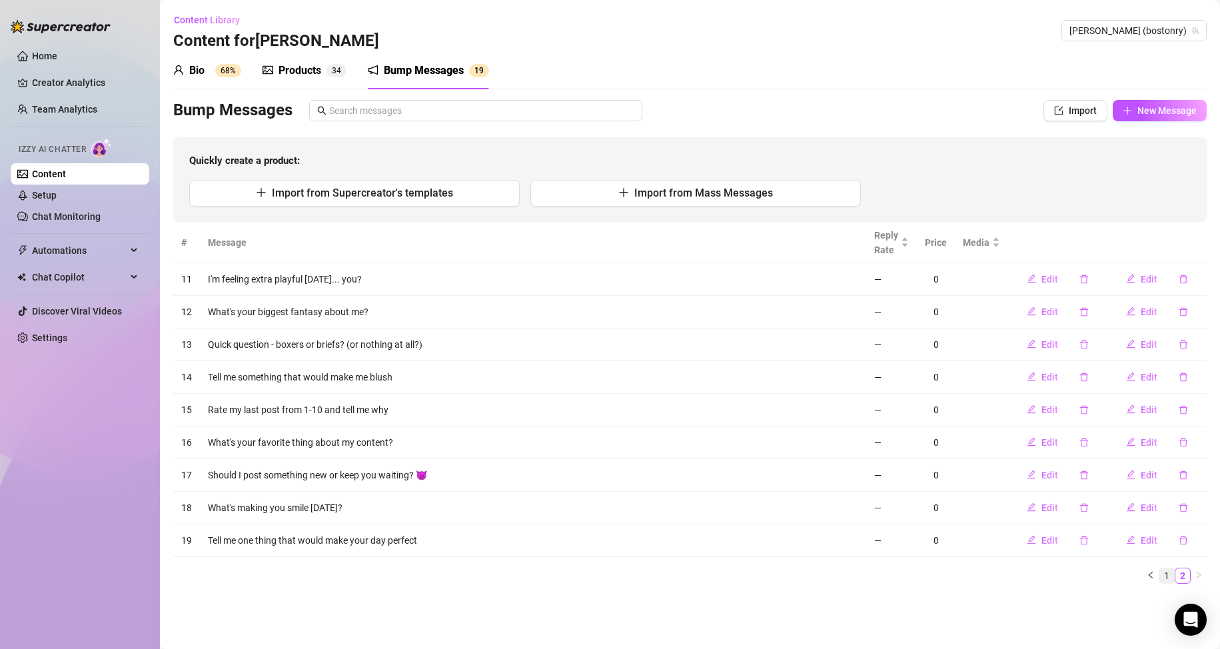
click at [1167, 573] on link "1" at bounding box center [1166, 575] width 15 height 15
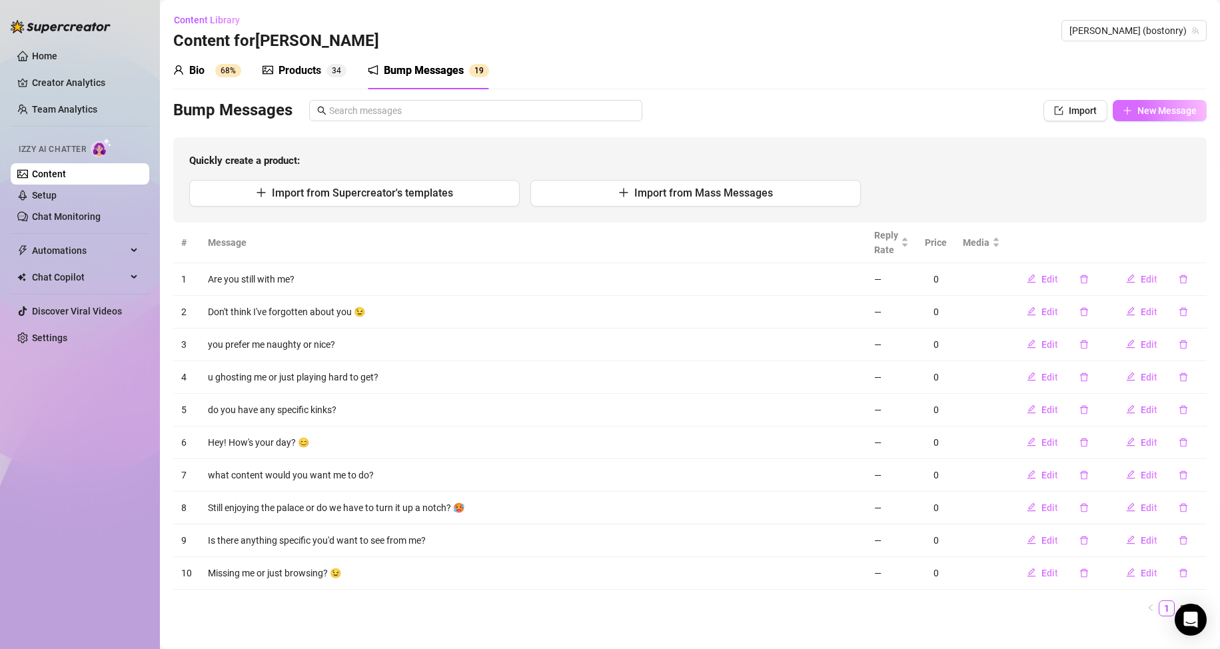
click at [1142, 105] on button "New Message" at bounding box center [1160, 110] width 94 height 21
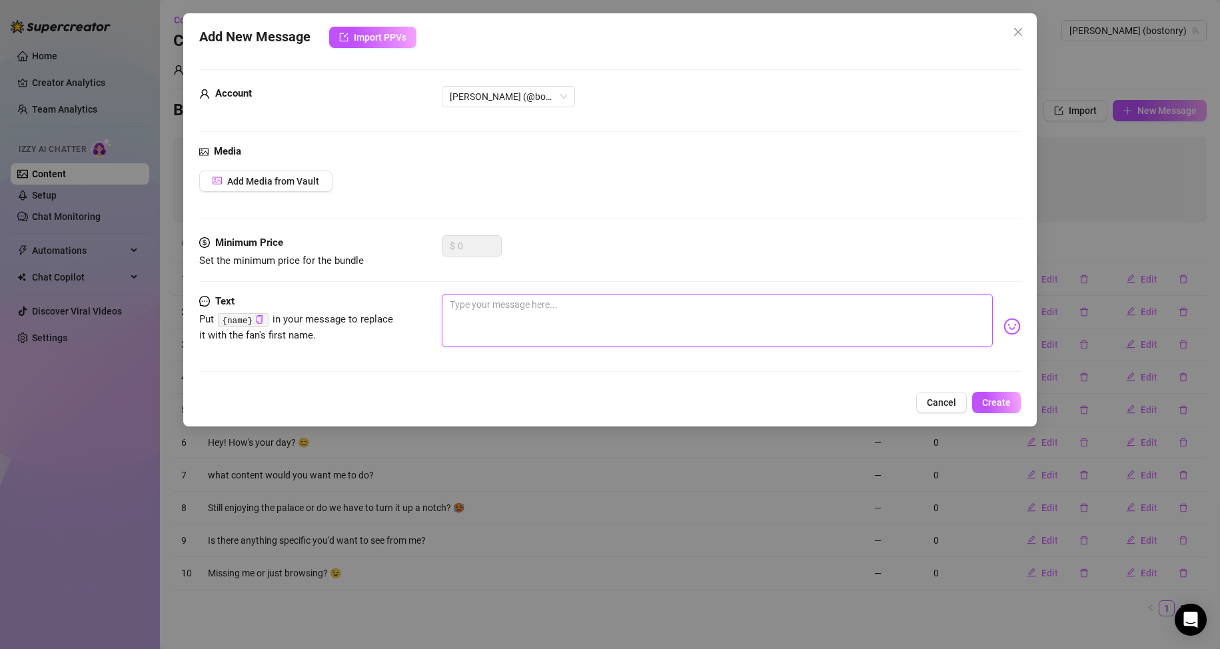
click at [548, 325] on textarea at bounding box center [718, 320] width 552 height 53
type textarea "H"
type textarea "Ho"
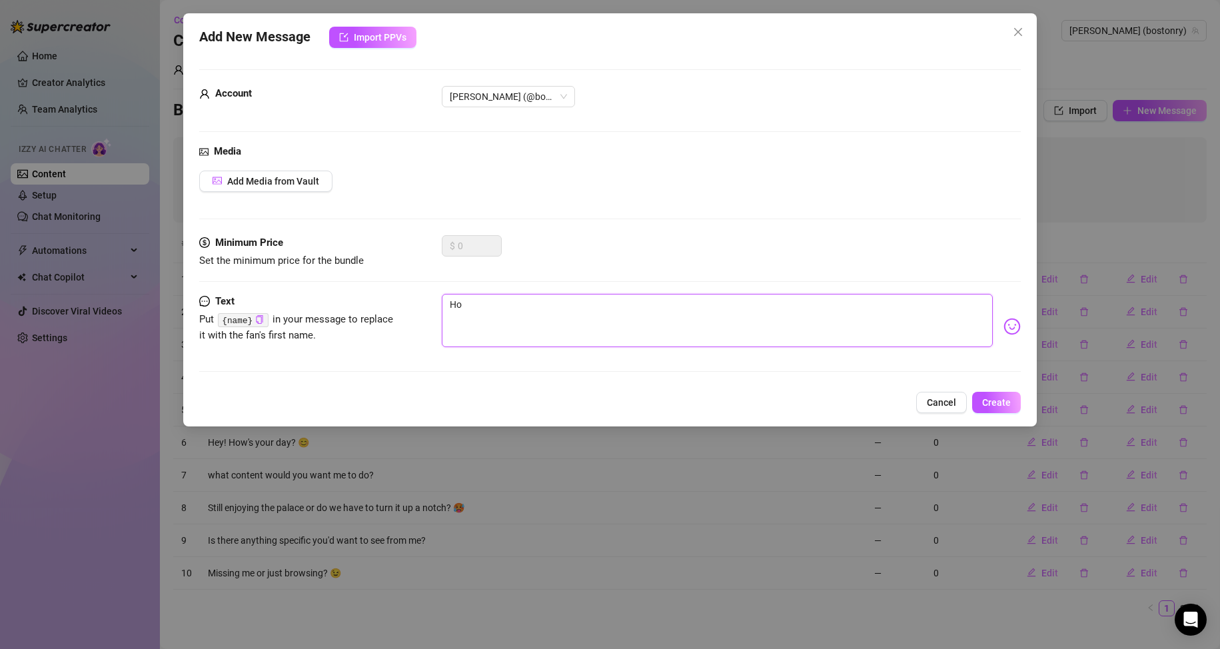
type textarea "How"
type textarea "How b"
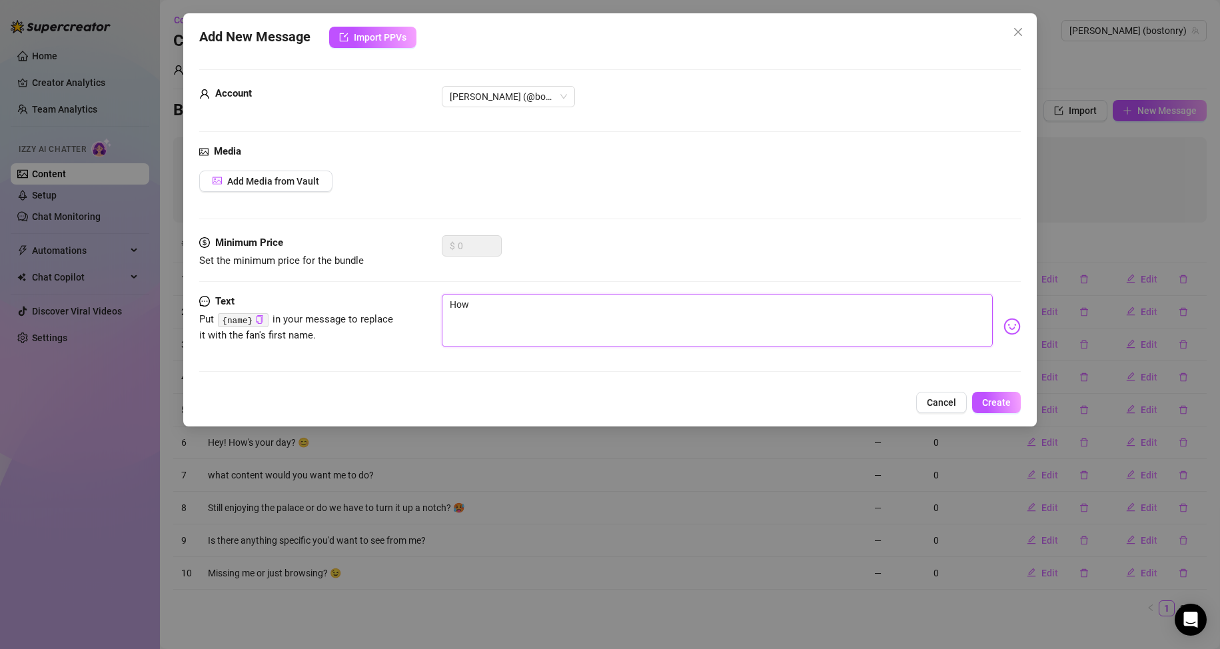
type textarea "How b"
type textarea "How ba"
type textarea "How bad"
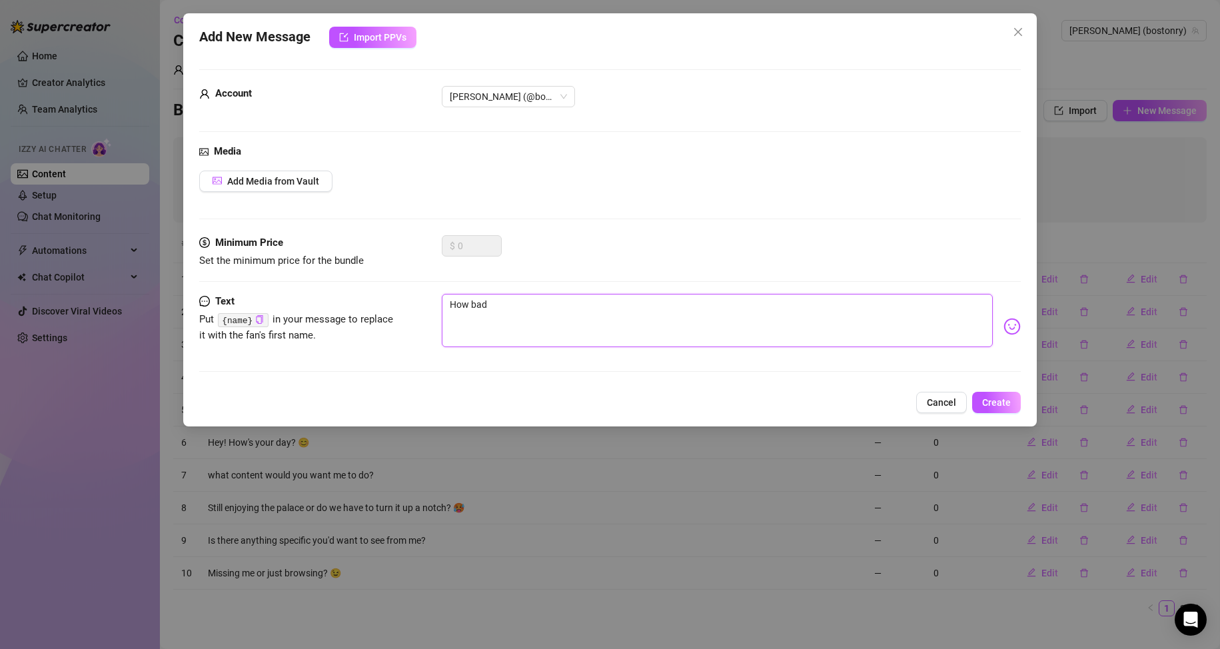
type textarea "How badl"
type textarea "How badly"
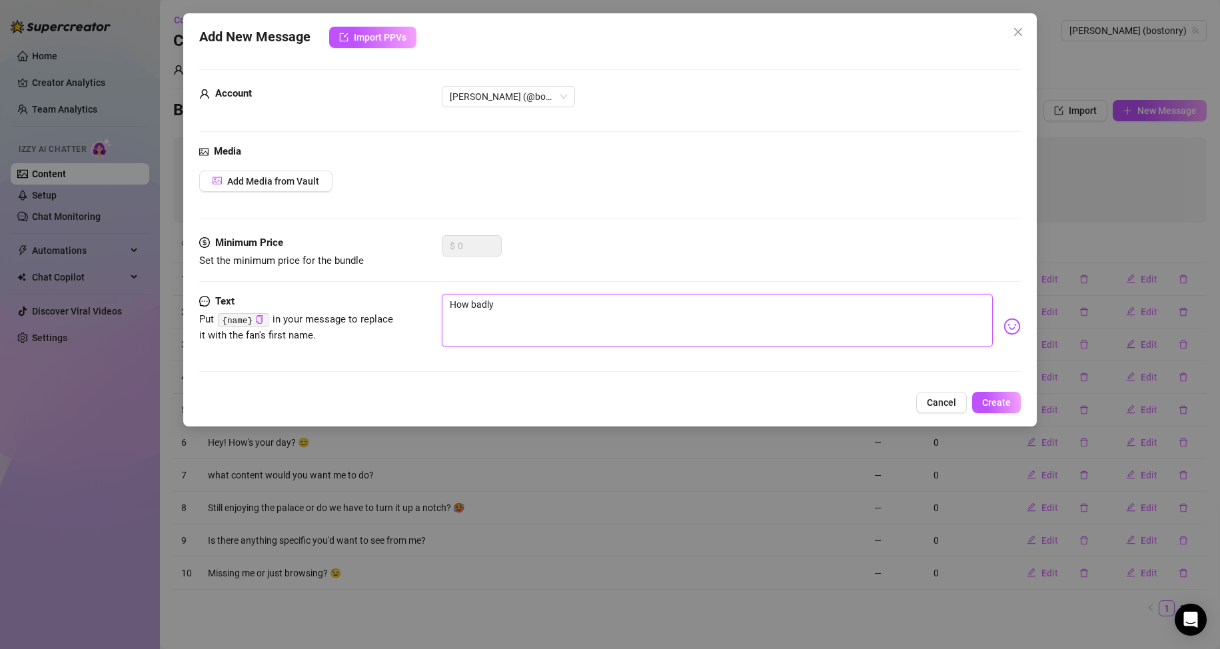
type textarea "How badly"
type textarea "How badly d"
type textarea "How badly do"
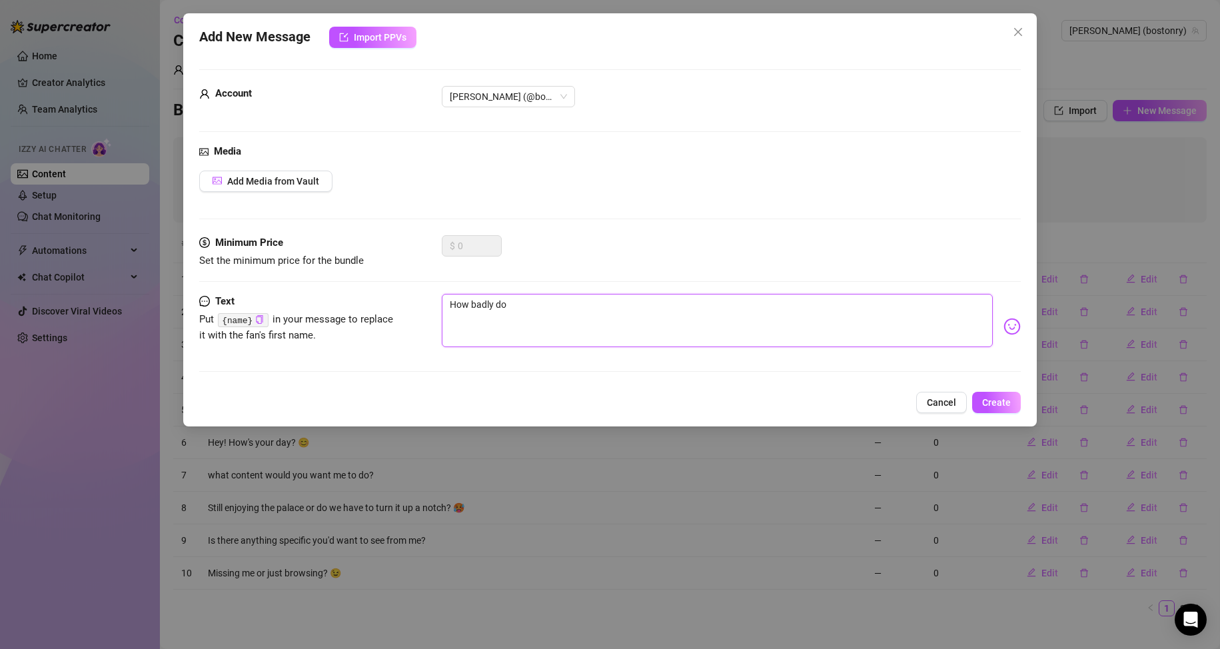
type textarea "How badly do"
type textarea "How badly do y"
type textarea "How badly do yo"
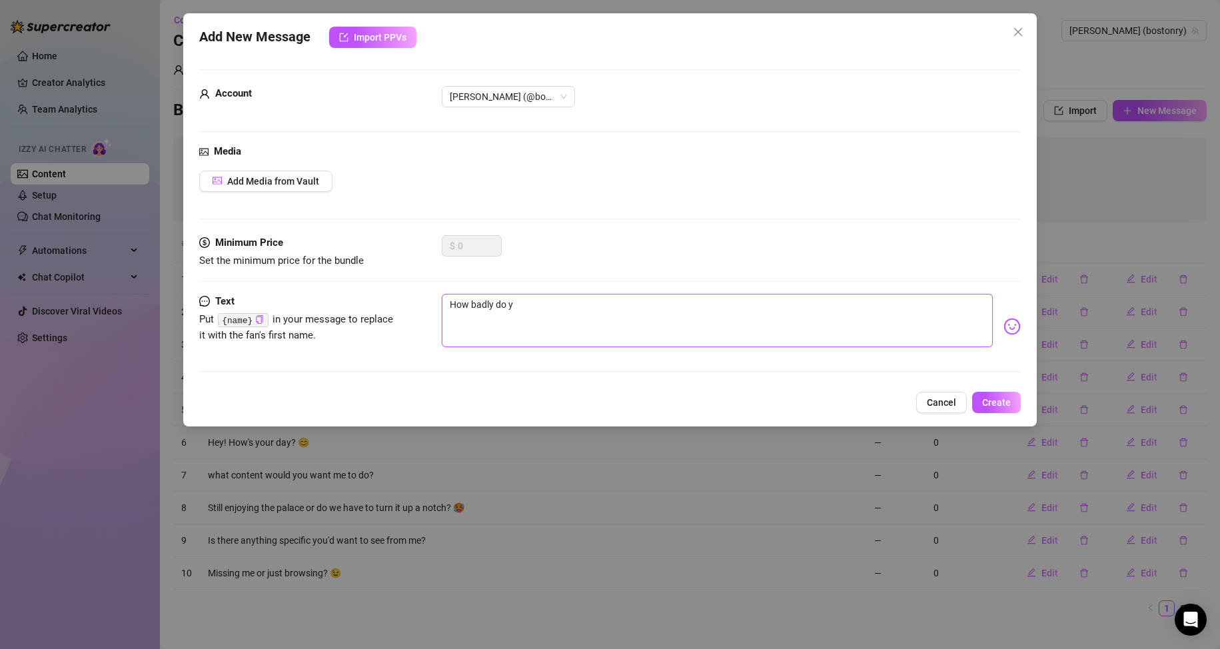
type textarea "How badly do yo"
type textarea "How badly do you"
type textarea "How badly do you w"
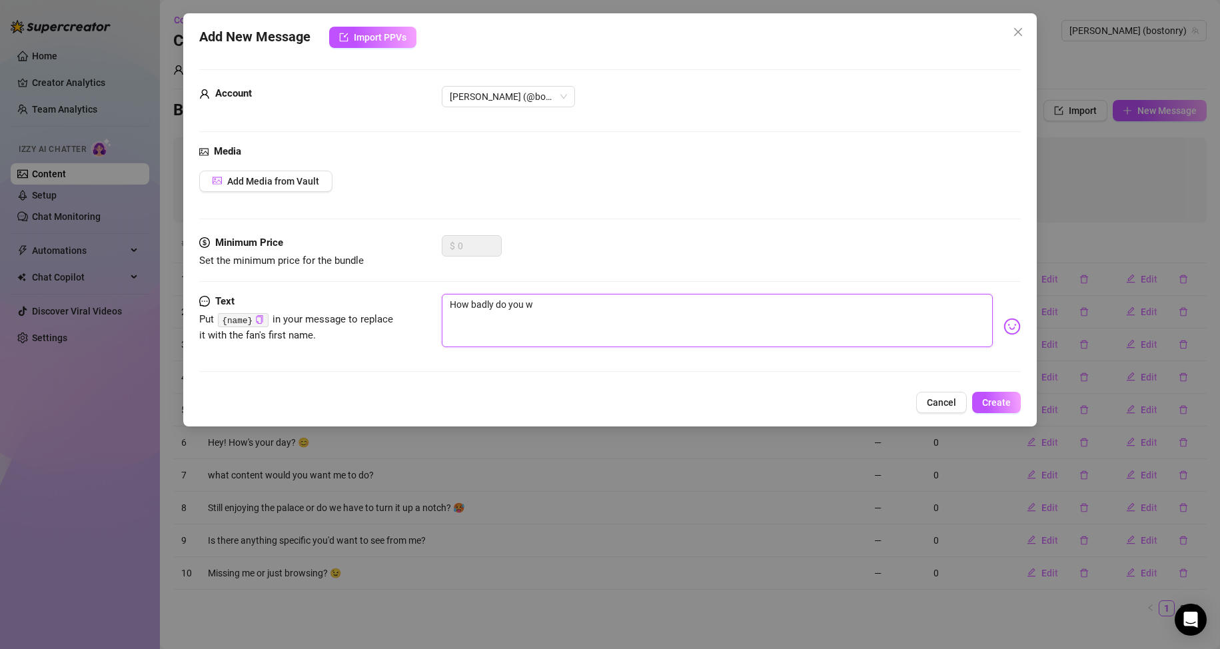
type textarea "How badly do you wa"
type textarea "How badly do you wan"
type textarea "How badly do you want"
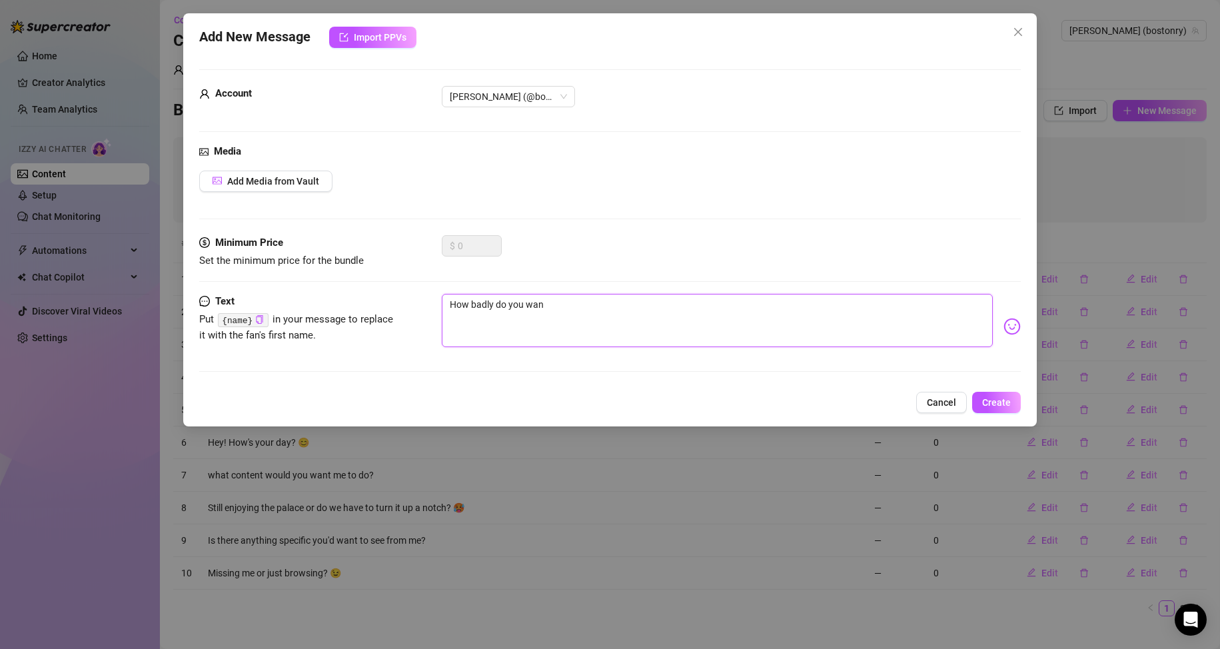
type textarea "How badly do you want"
type textarea "How badly do you want m"
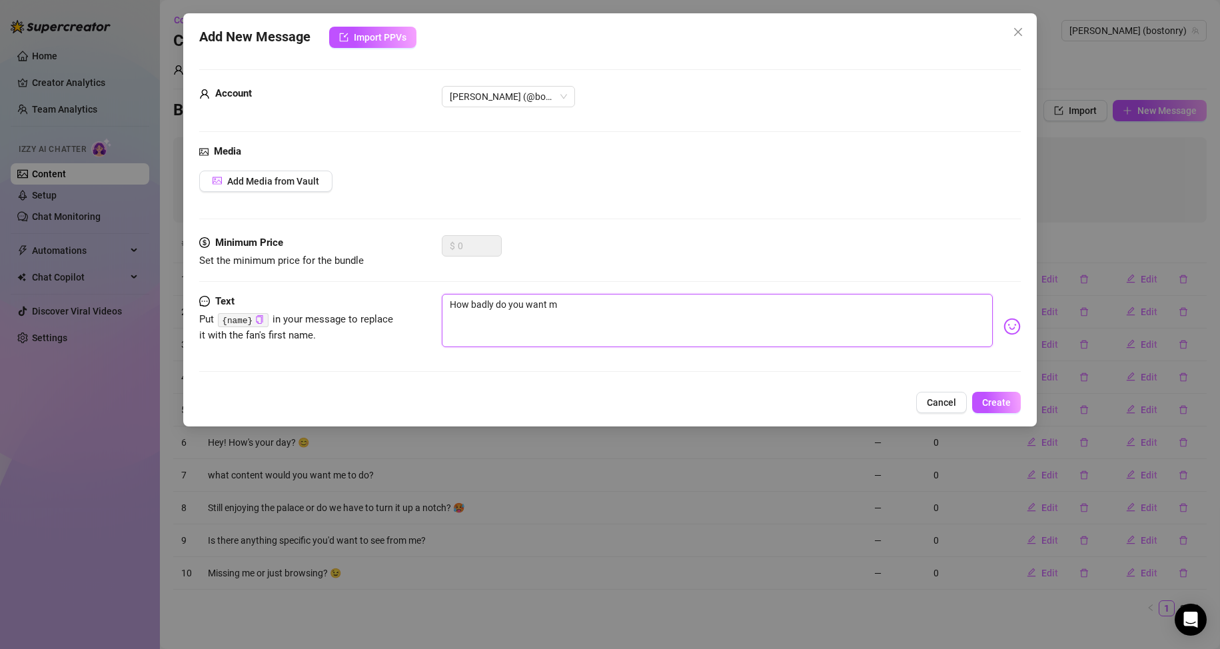
type textarea "How badly do you want me"
click at [257, 319] on icon "copy" at bounding box center [259, 319] width 9 height 9
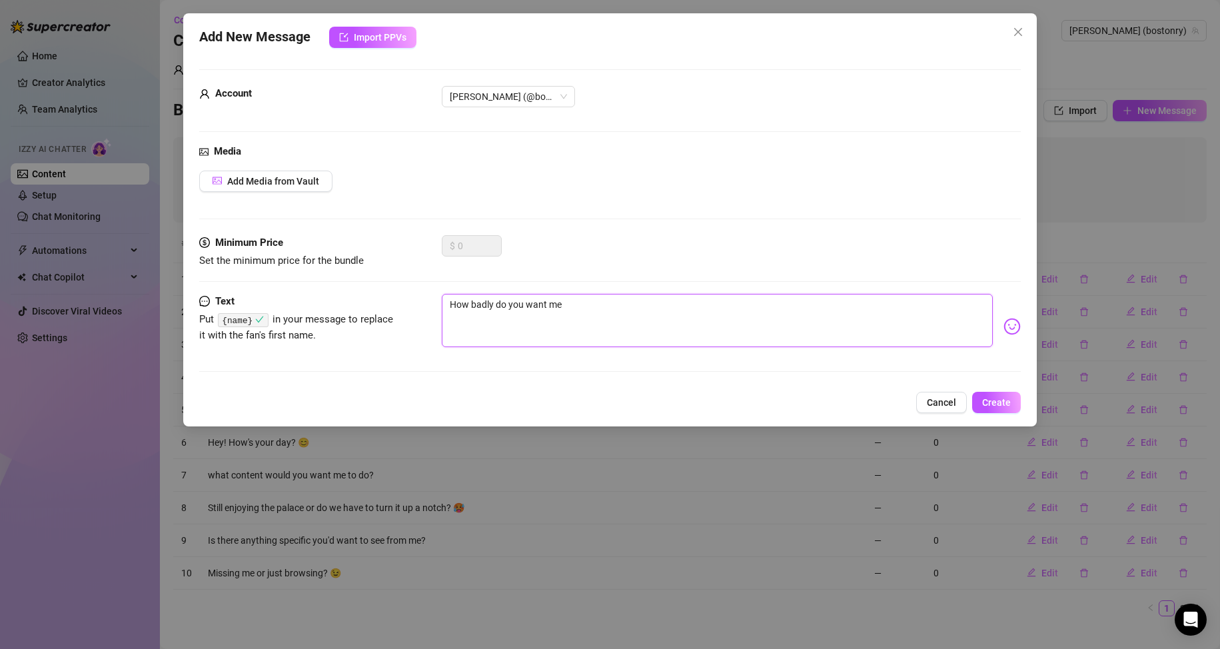
click at [696, 342] on textarea "How badly do you want me" at bounding box center [718, 320] width 552 height 53
paste textarea "{name}"
type textarea "How badly do you want me {name}"
type textarea "How badly do you want me {name}?"
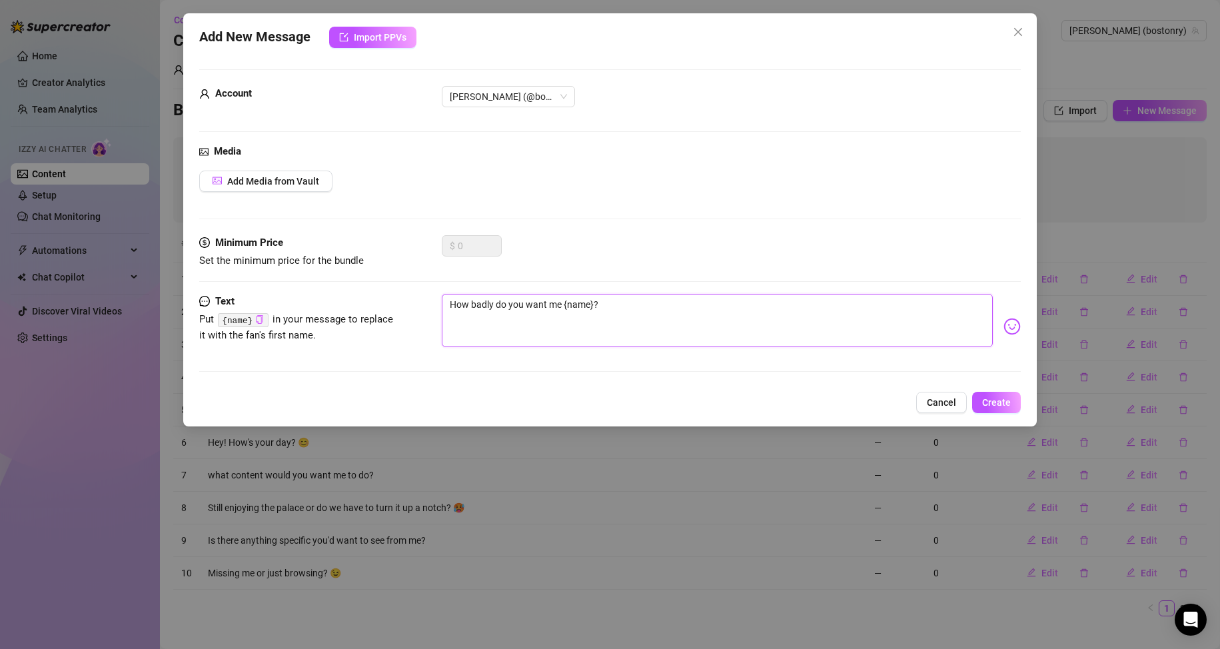
type textarea "How badly do you want me {name}?"
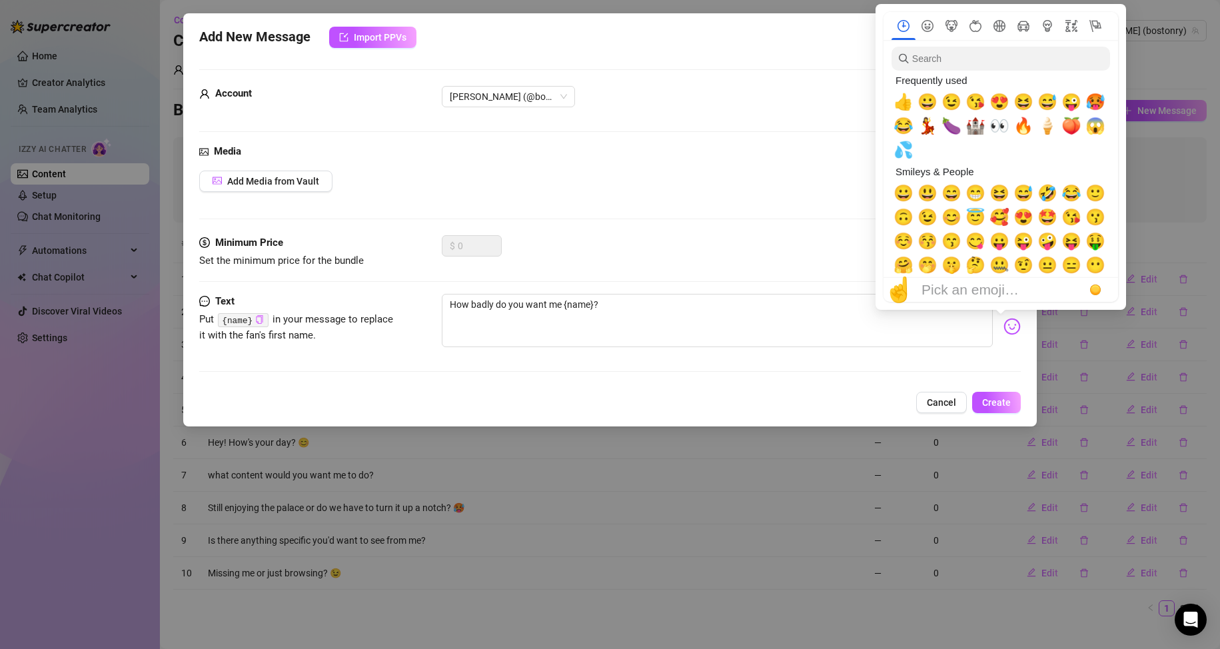
click at [1003, 323] on img at bounding box center [1011, 326] width 17 height 17
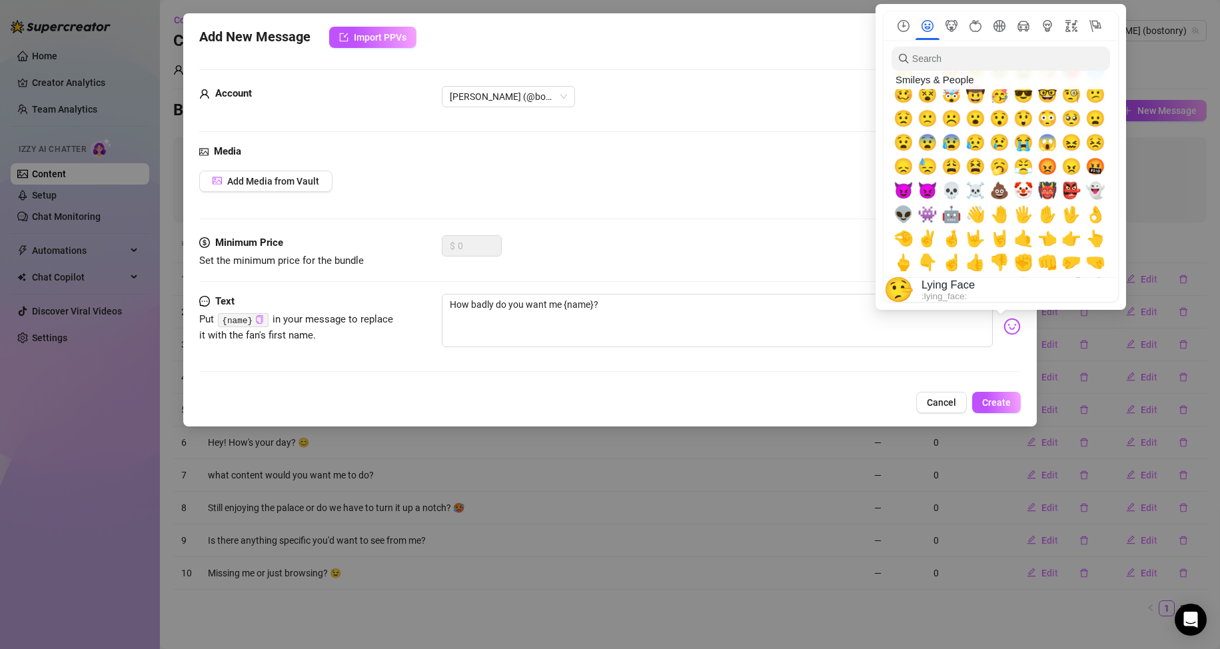
scroll to position [267, 0]
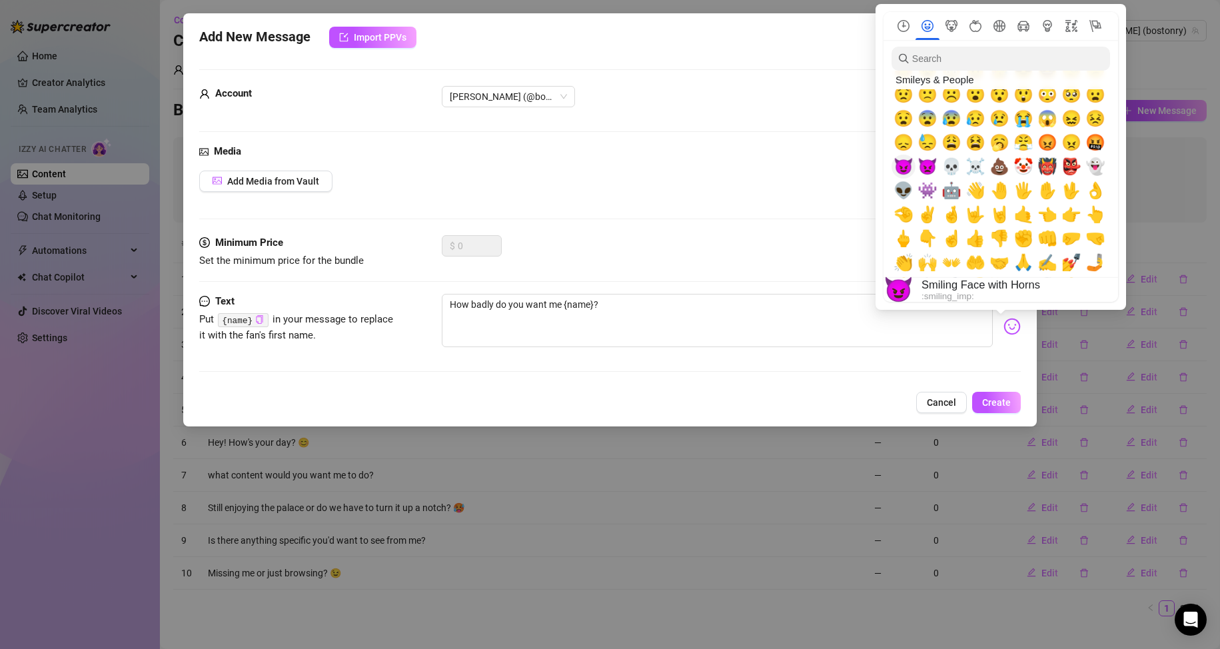
click at [904, 165] on span "😈" at bounding box center [903, 166] width 20 height 19
type textarea "How badly do you want me {name}?😈"
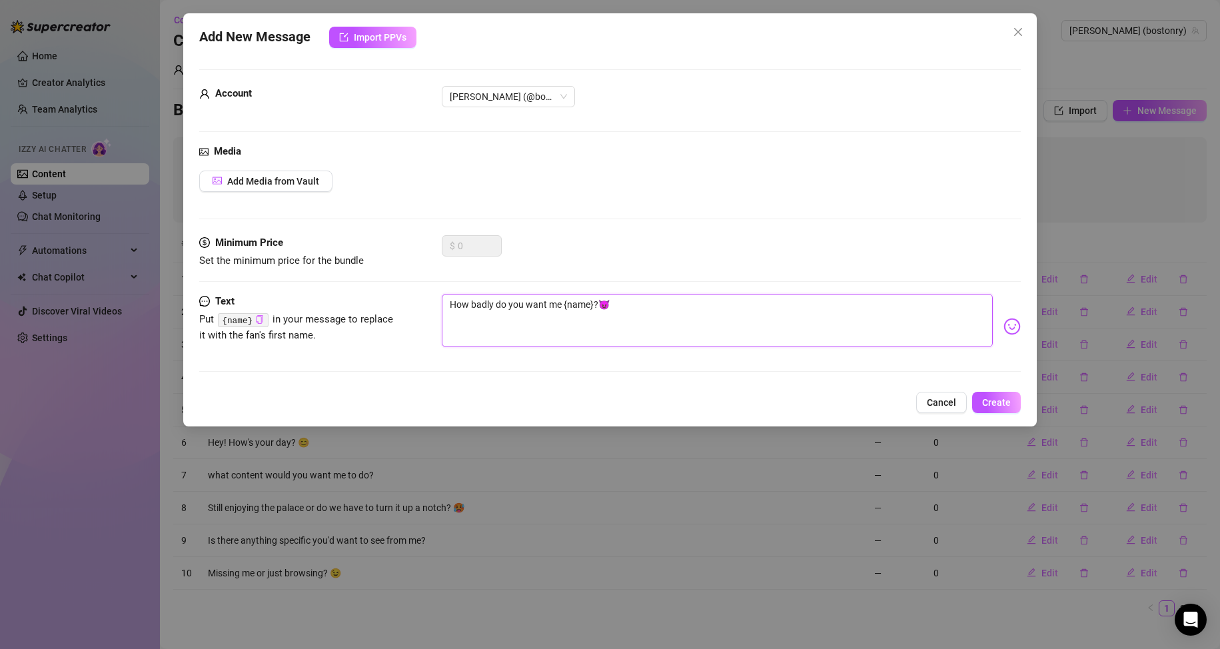
type textarea "How badly do you want me {name}?😈"
click at [674, 381] on div "Text Put {name} in your message to replace it with the fan's first name. How ba…" at bounding box center [610, 339] width 822 height 90
click at [1009, 398] on span "Create" at bounding box center [996, 402] width 29 height 11
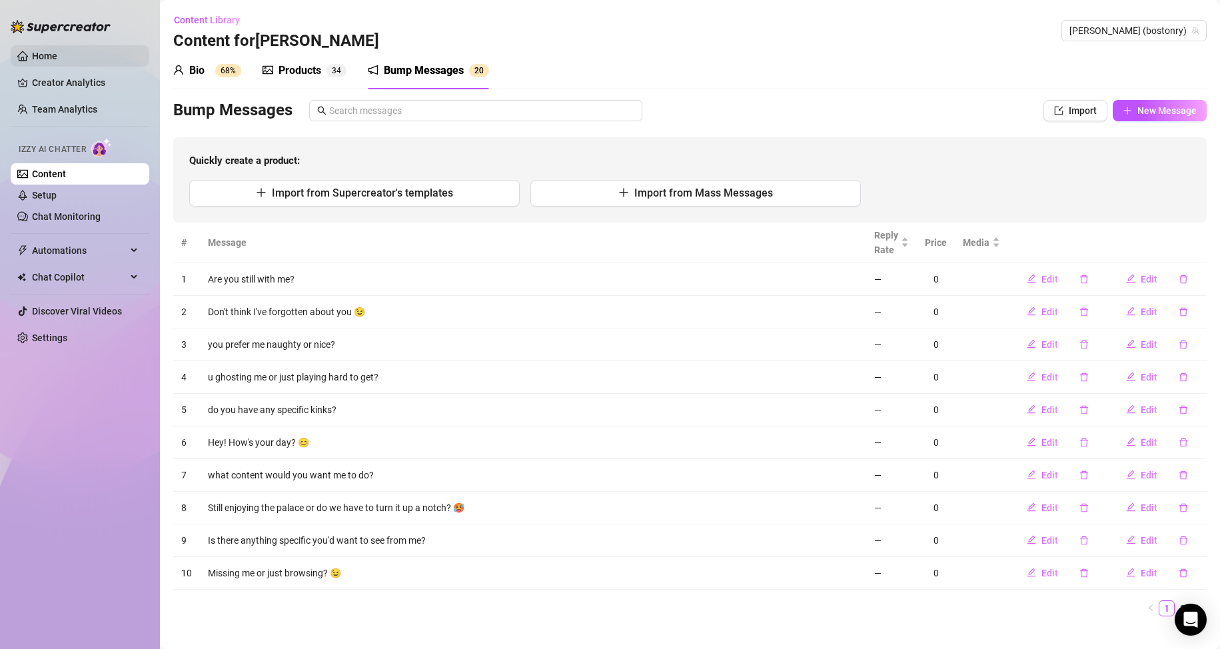
click at [57, 51] on link "Home" at bounding box center [44, 56] width 25 height 11
